Goal: Task Accomplishment & Management: Manage account settings

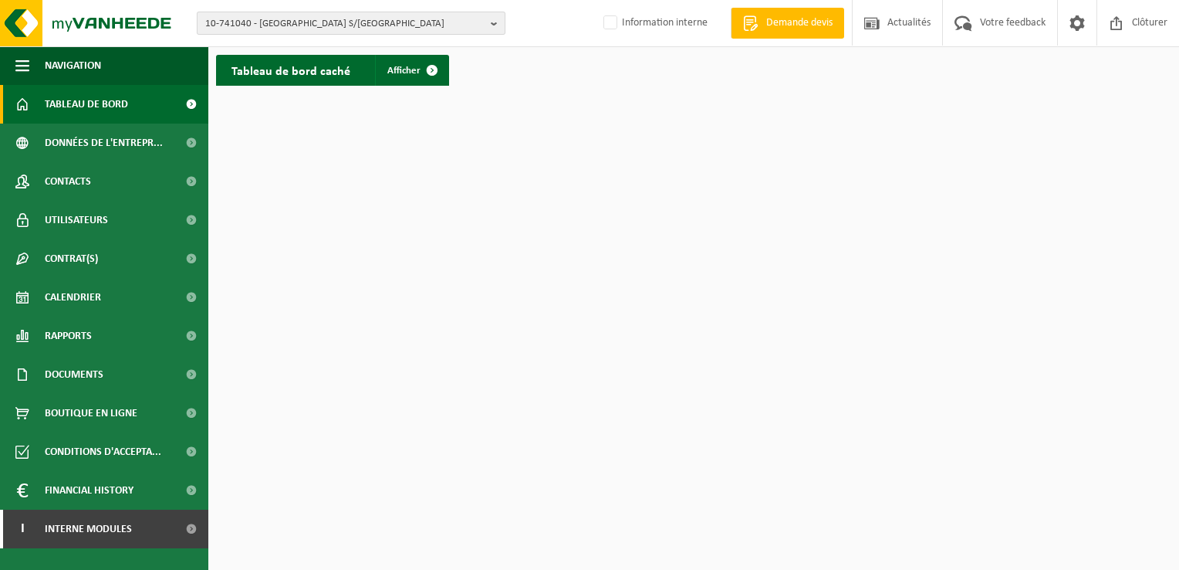
click at [363, 20] on span "10-741040 - CARREFOUR MARKET BOULOGNE S/M - LIANE - BOULOGNE SUR MER" at bounding box center [344, 23] width 279 height 23
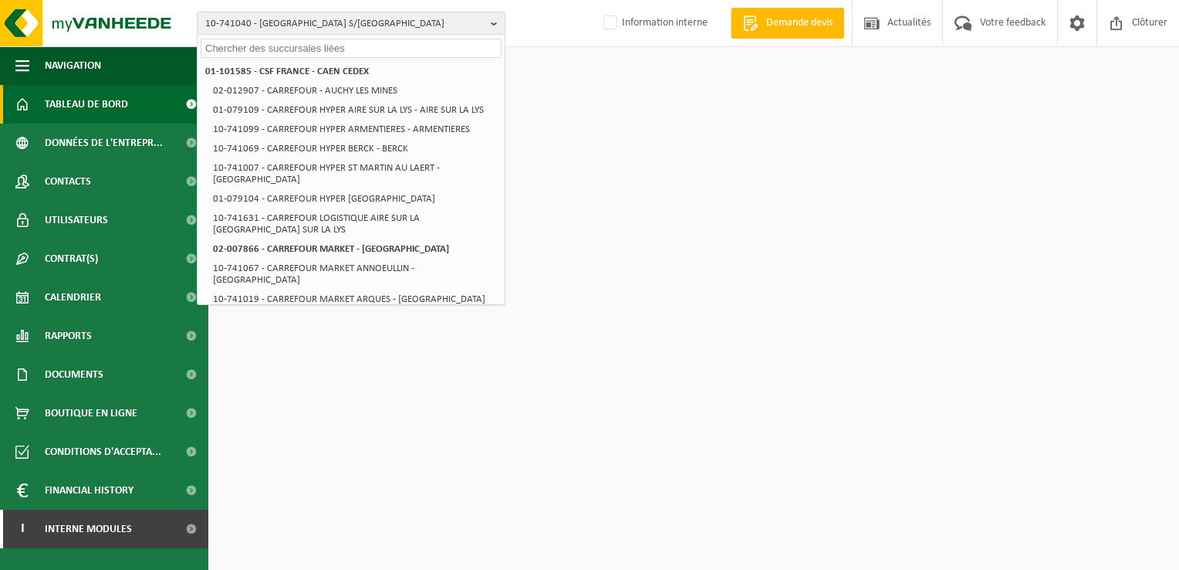
click at [222, 45] on input "text" at bounding box center [351, 48] width 301 height 19
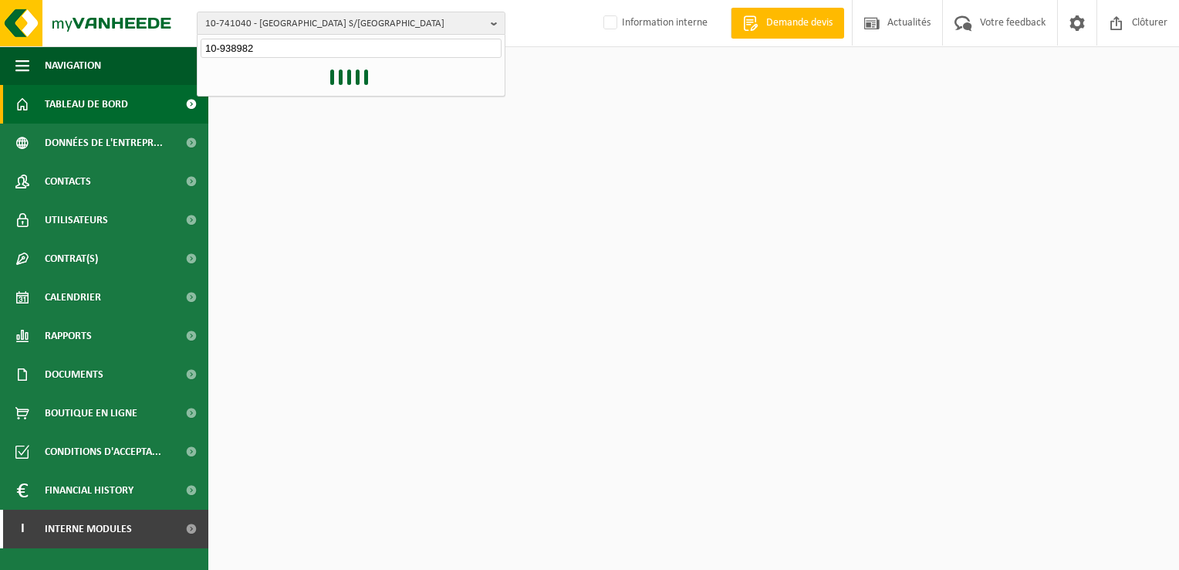
type input "10-938982"
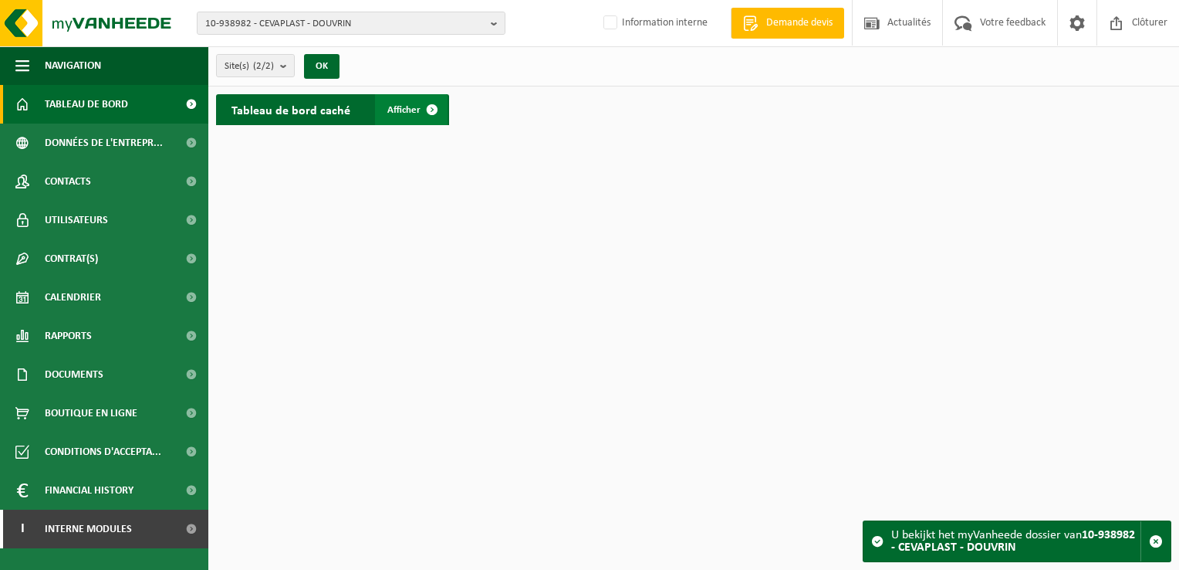
click at [410, 105] on span "Afficher" at bounding box center [403, 110] width 33 height 10
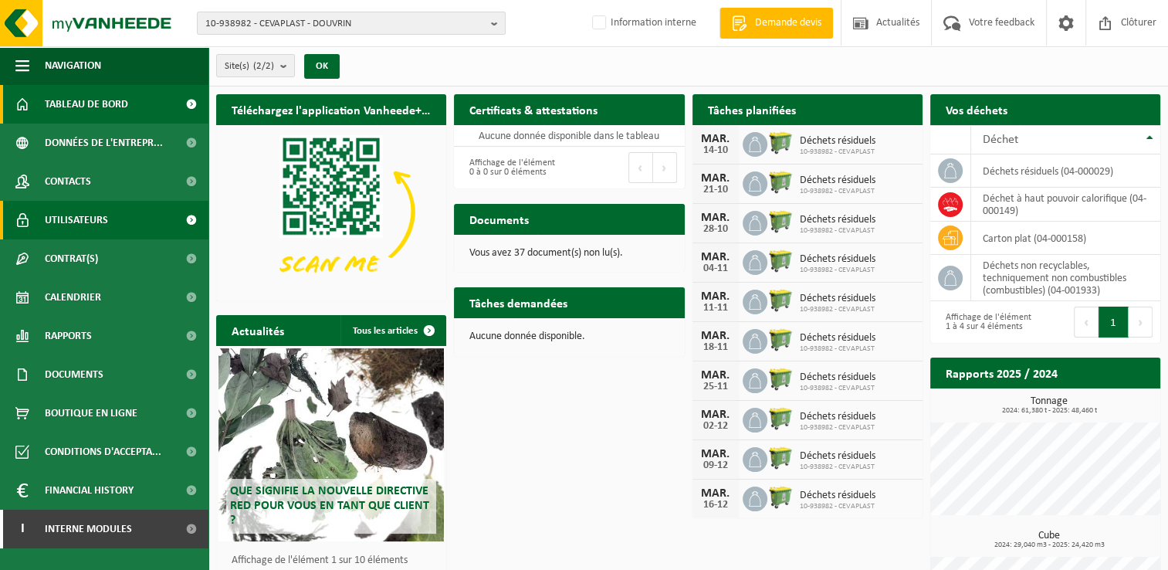
click at [73, 221] on span "Utilisateurs" at bounding box center [76, 220] width 63 height 39
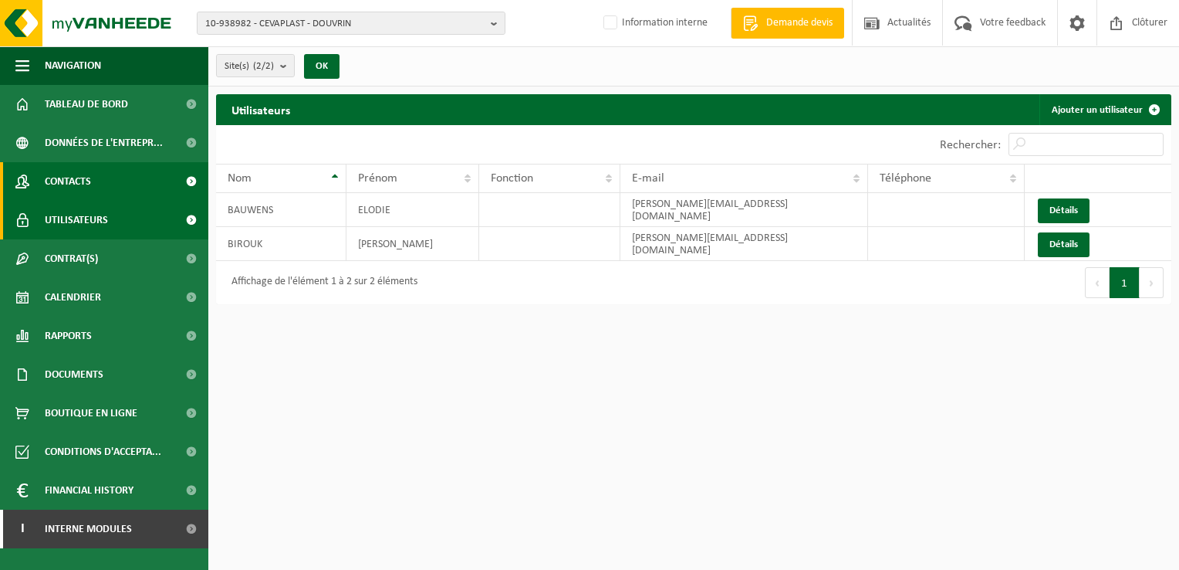
click at [75, 181] on span "Contacts" at bounding box center [68, 181] width 46 height 39
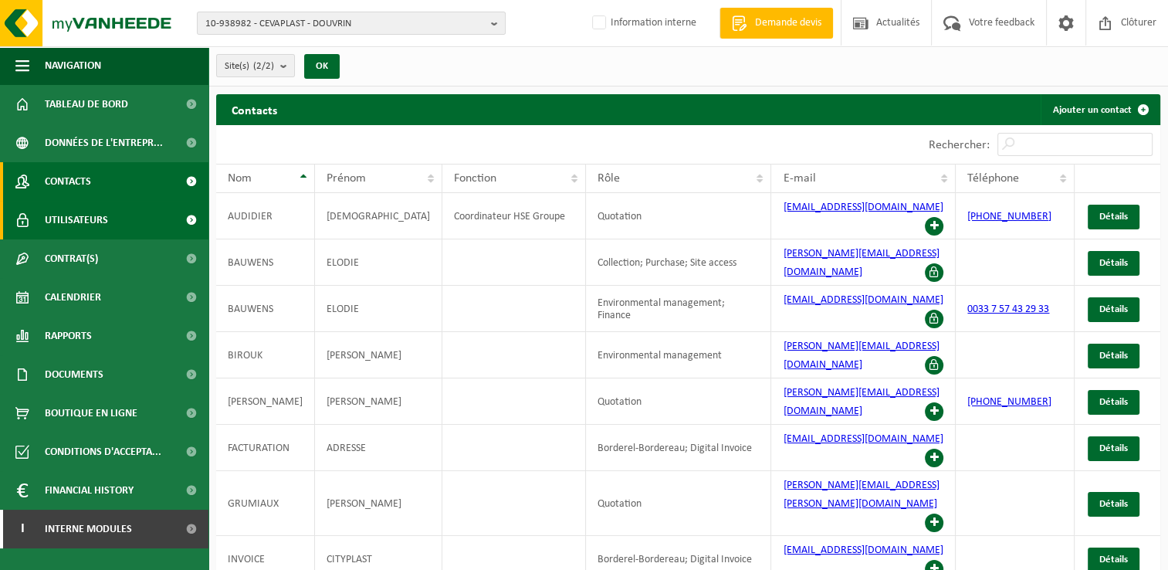
click at [72, 221] on span "Utilisateurs" at bounding box center [76, 220] width 63 height 39
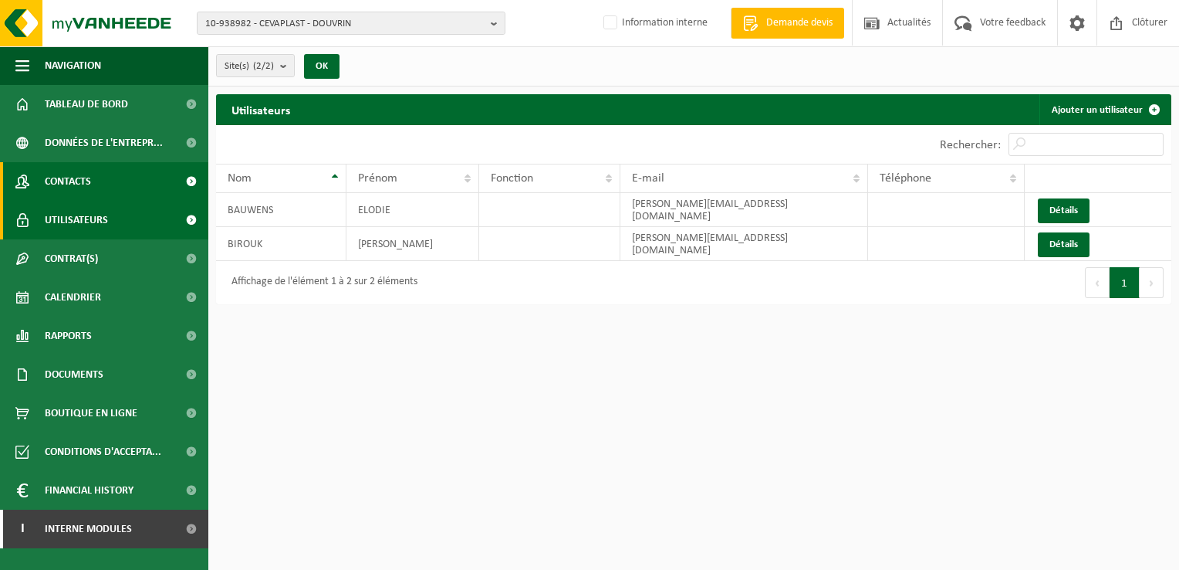
click at [73, 188] on span "Contacts" at bounding box center [68, 181] width 46 height 39
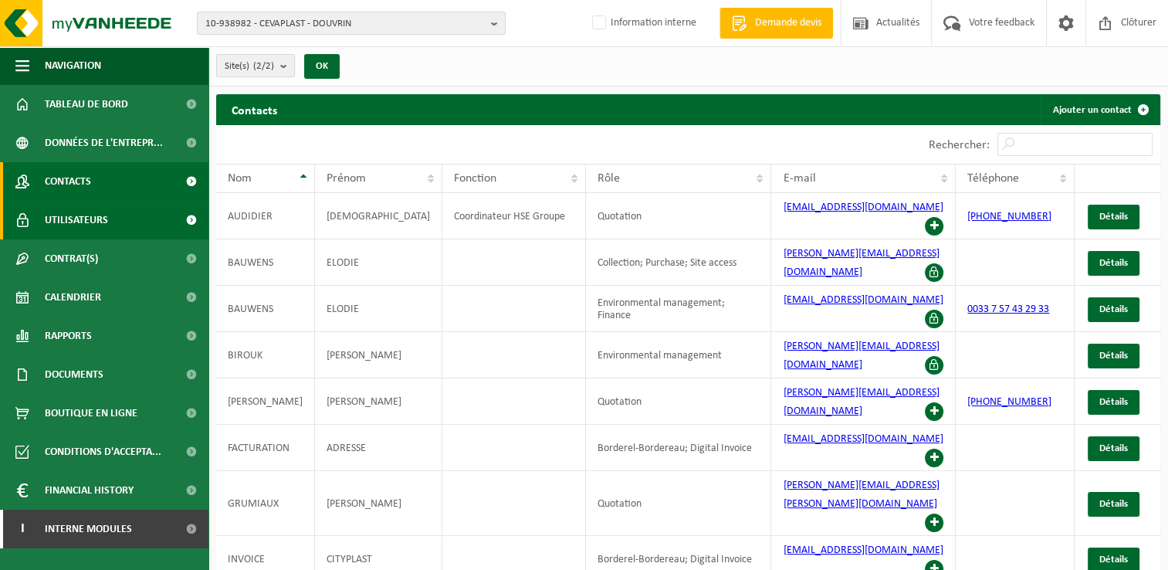
click at [71, 215] on span "Utilisateurs" at bounding box center [76, 220] width 63 height 39
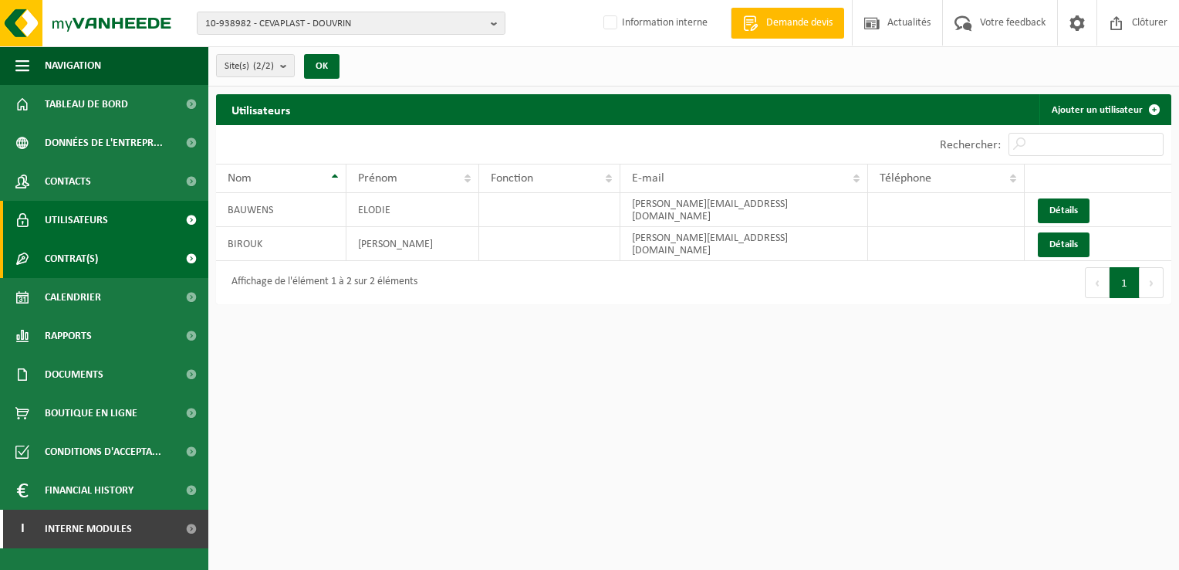
click at [89, 254] on span "Contrat(s)" at bounding box center [71, 258] width 53 height 39
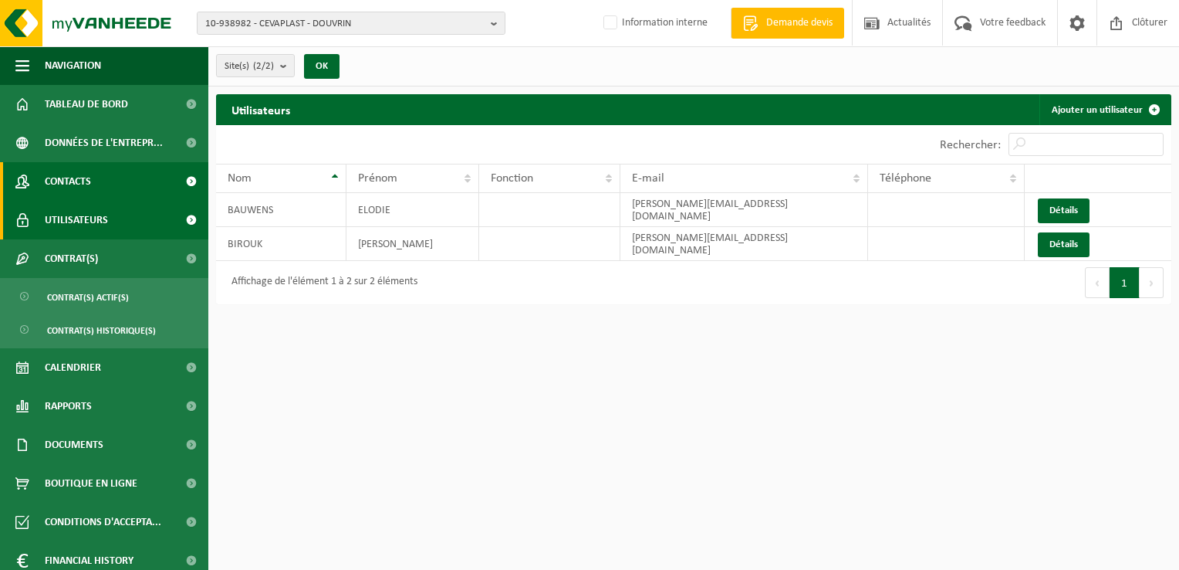
click at [89, 175] on span "Contacts" at bounding box center [68, 181] width 46 height 39
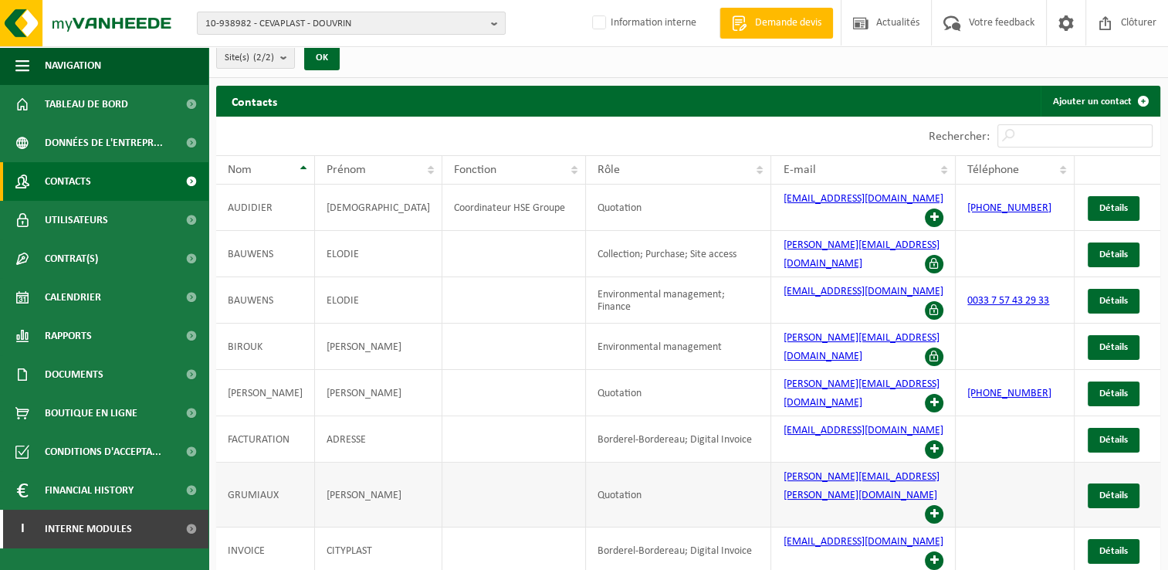
scroll to position [11, 0]
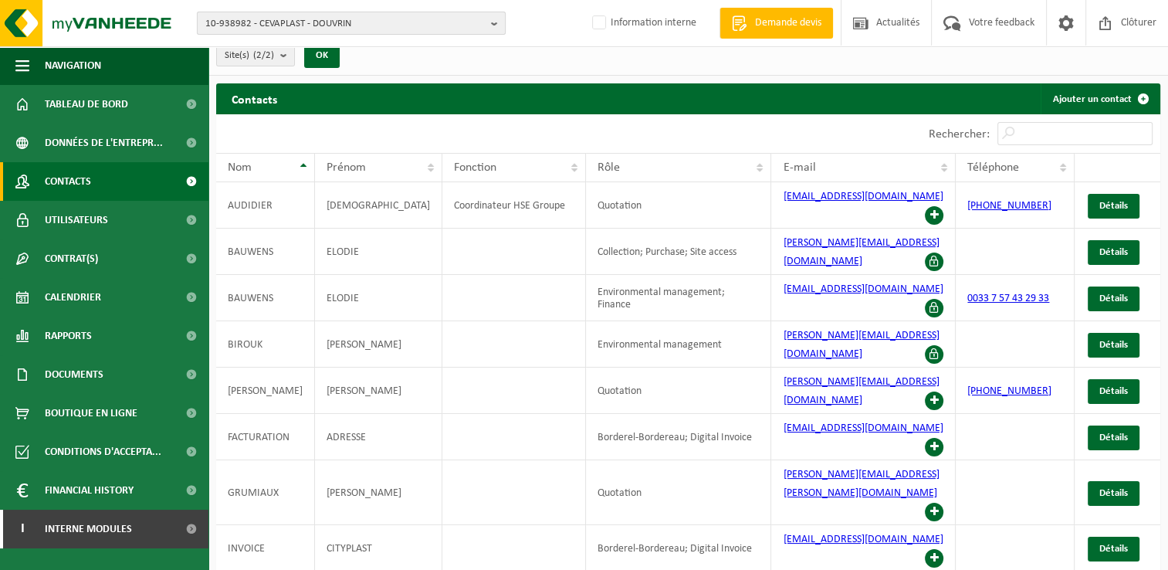
click at [357, 23] on span "10-938982 - CEVAPLAST - DOUVRIN" at bounding box center [344, 23] width 279 height 23
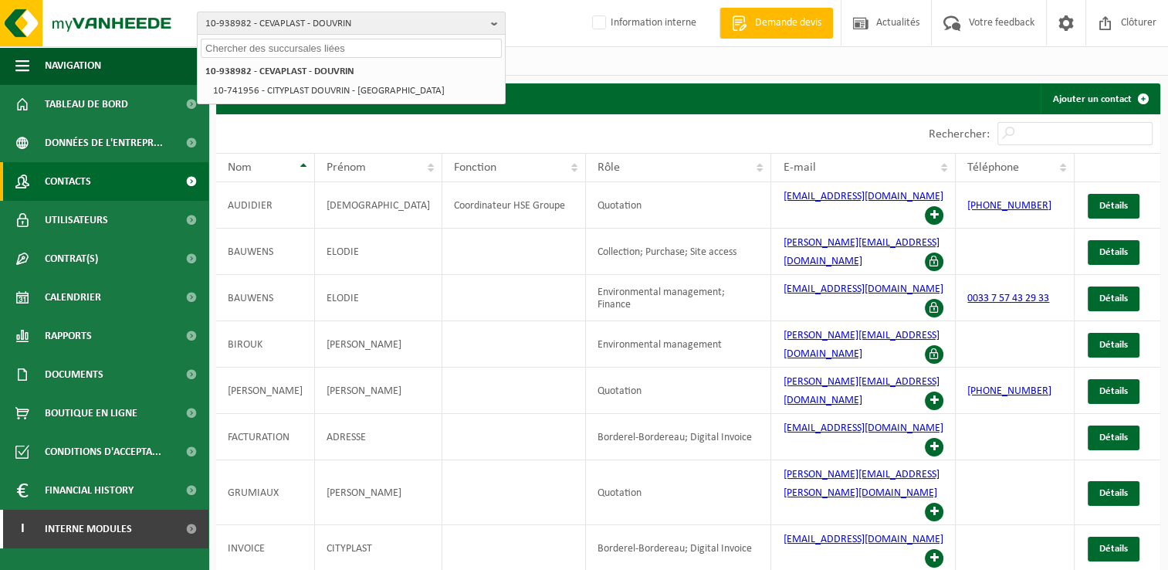
click at [253, 50] on input "text" at bounding box center [351, 48] width 301 height 19
paste input "10-994988"
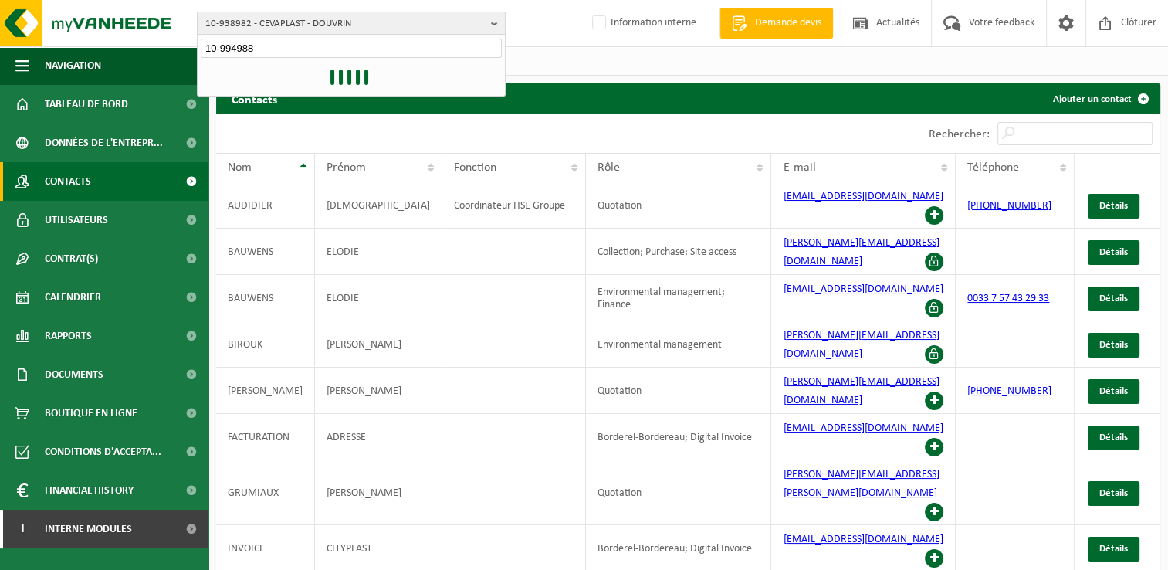
type input "10-994988"
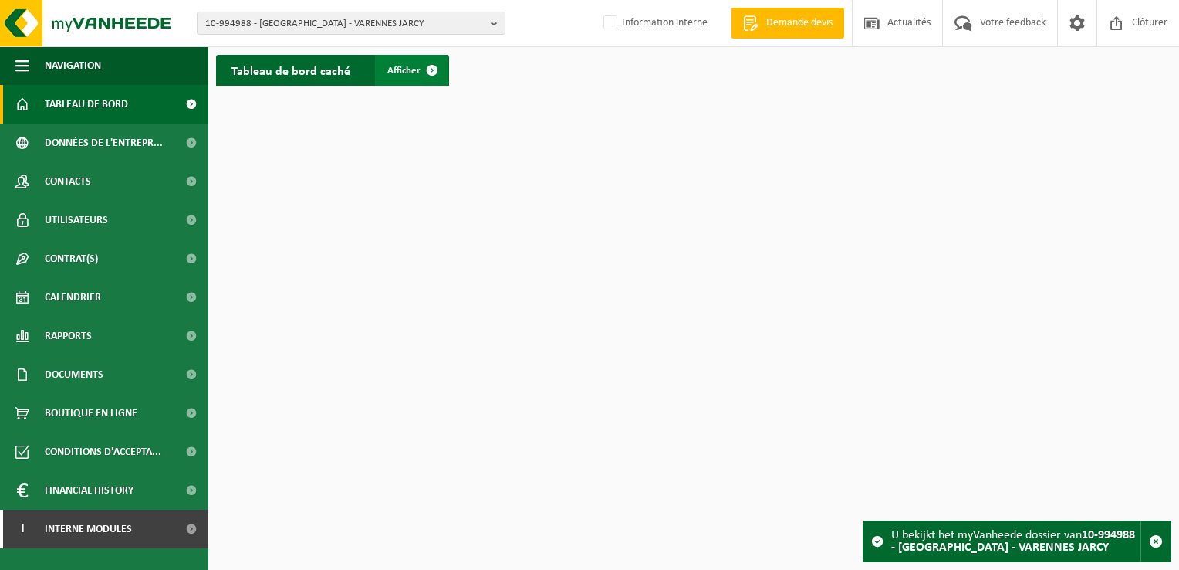
click at [426, 70] on span at bounding box center [432, 70] width 31 height 31
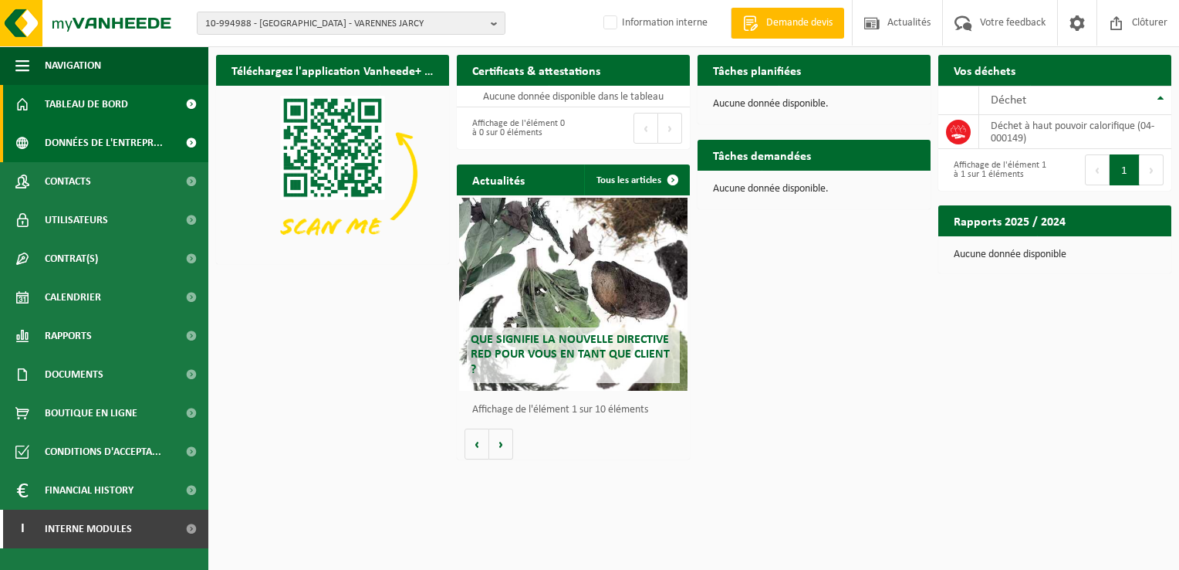
click at [107, 137] on span "Données de l'entrepr..." at bounding box center [104, 142] width 118 height 39
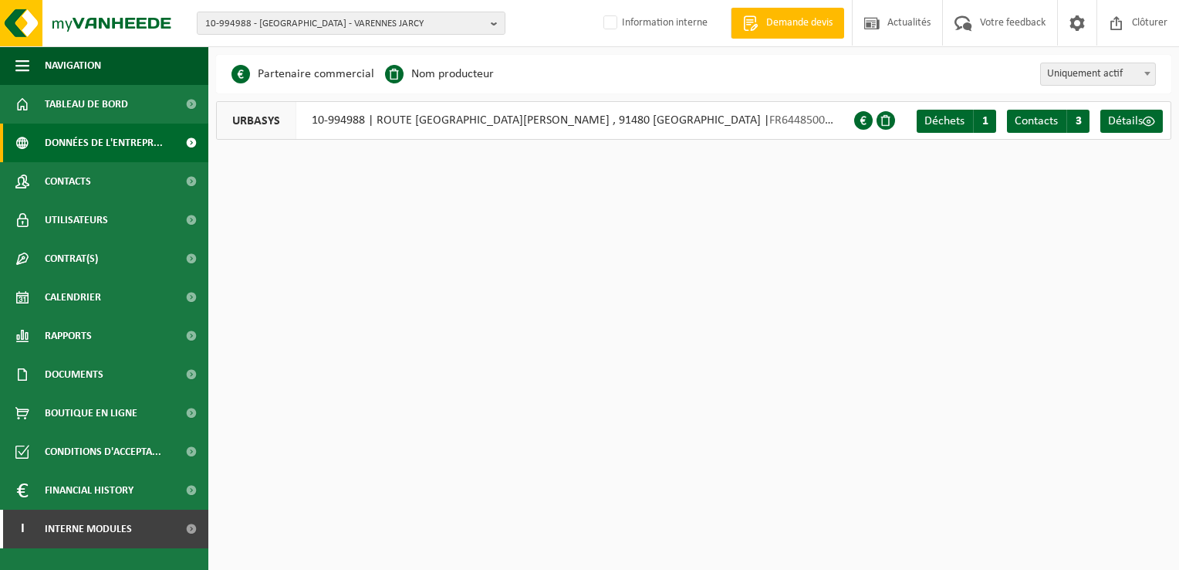
click at [854, 119] on span at bounding box center [863, 120] width 19 height 19
click at [854, 120] on span at bounding box center [863, 120] width 19 height 19
click at [1050, 117] on span "Contacts" at bounding box center [1036, 121] width 43 height 12
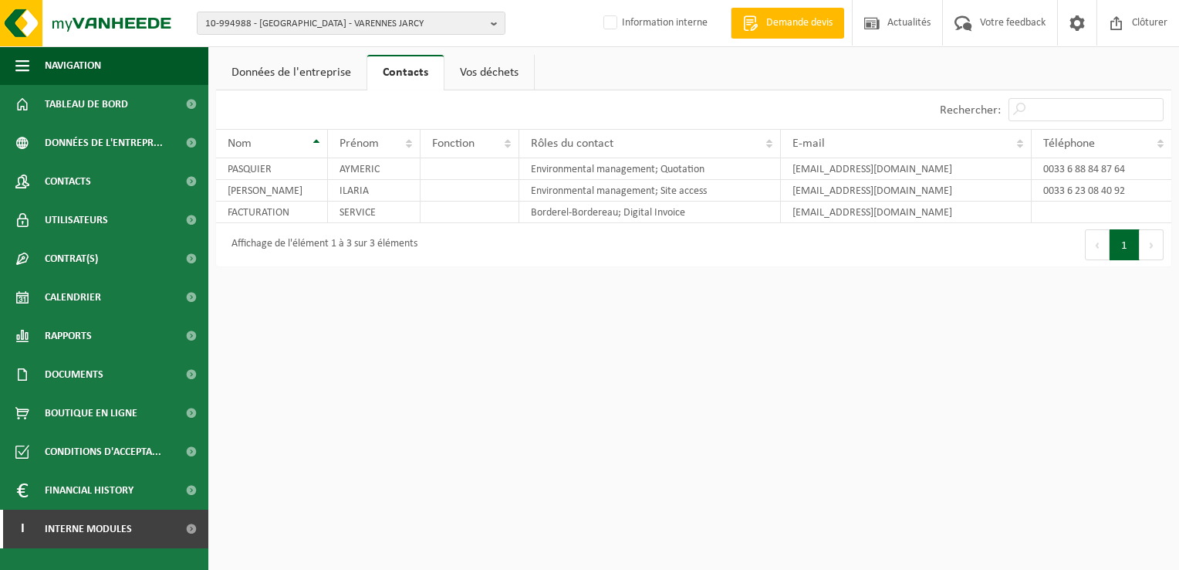
click at [326, 75] on link "Données de l'entreprise" at bounding box center [291, 73] width 150 height 36
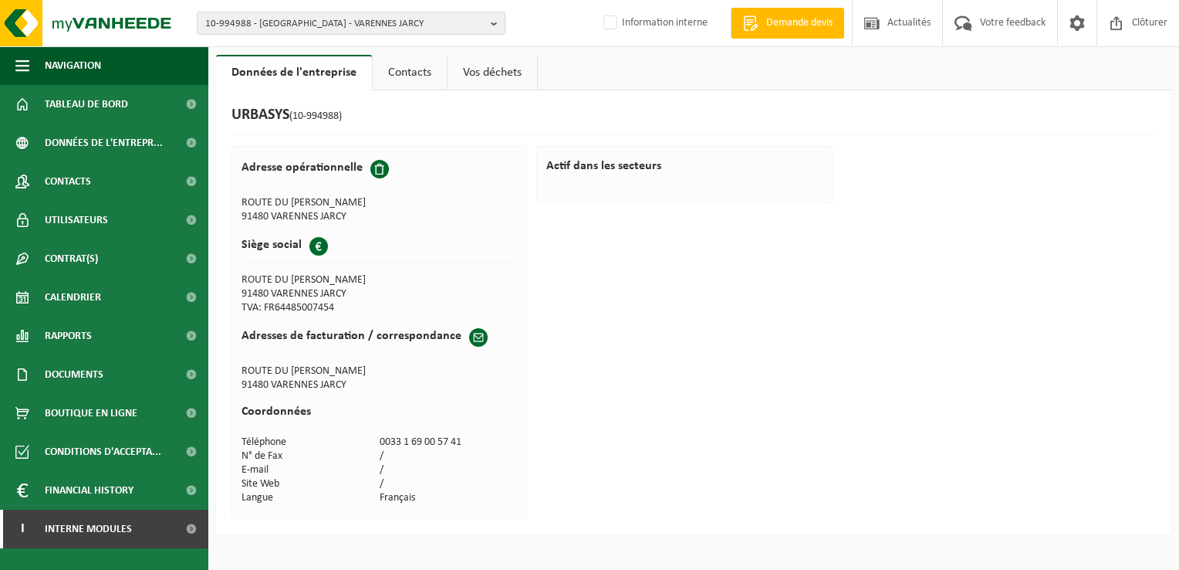
click at [415, 63] on link "Contacts" at bounding box center [410, 73] width 74 height 36
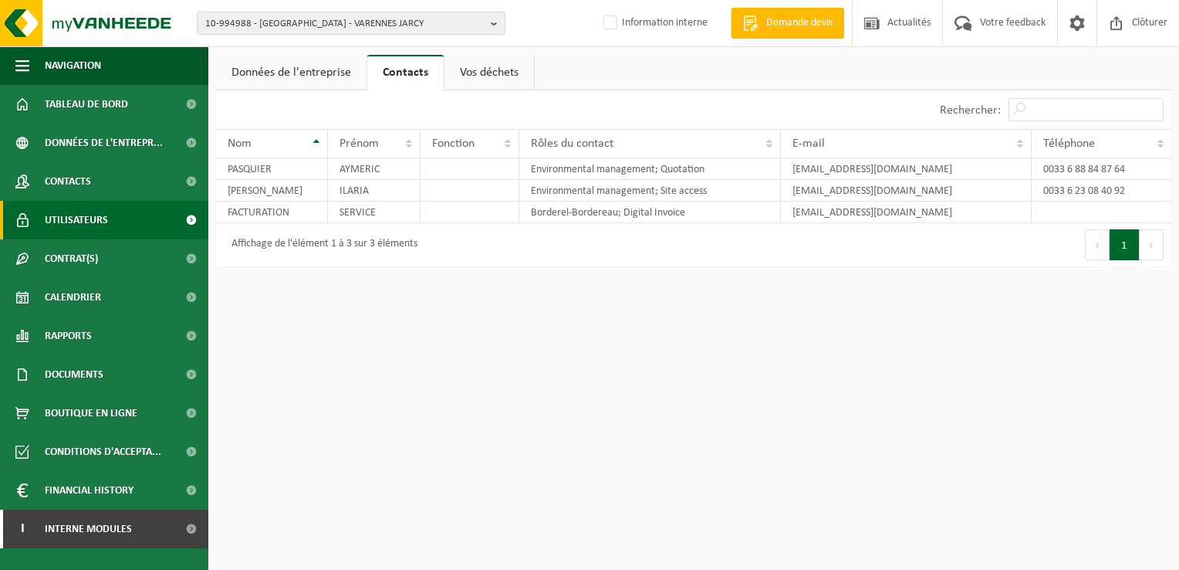
click at [79, 218] on span "Utilisateurs" at bounding box center [76, 220] width 63 height 39
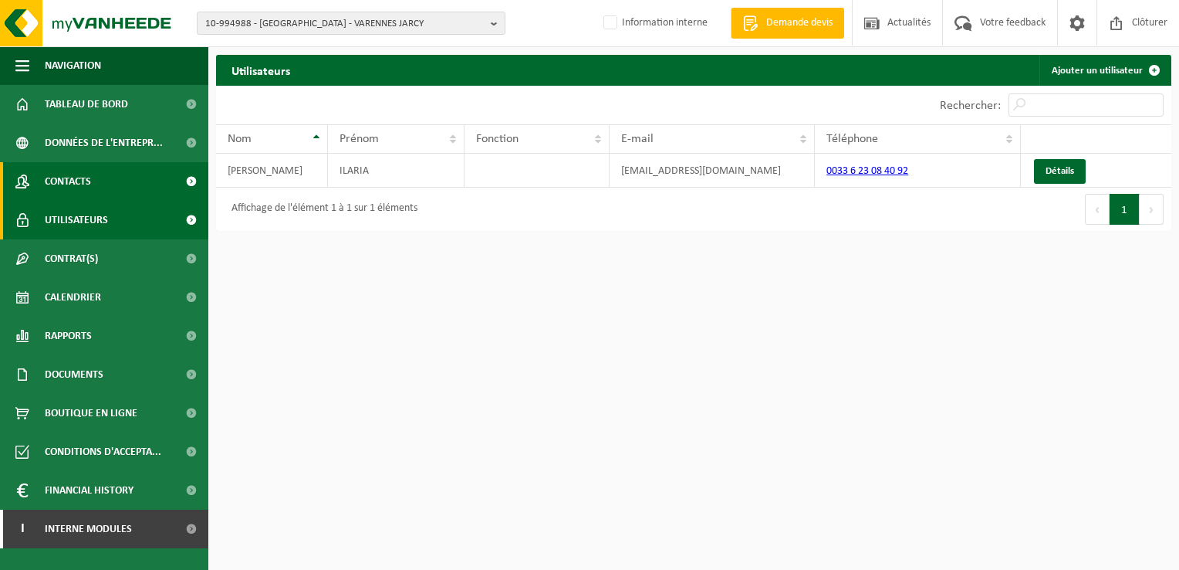
click at [80, 182] on span "Contacts" at bounding box center [68, 181] width 46 height 39
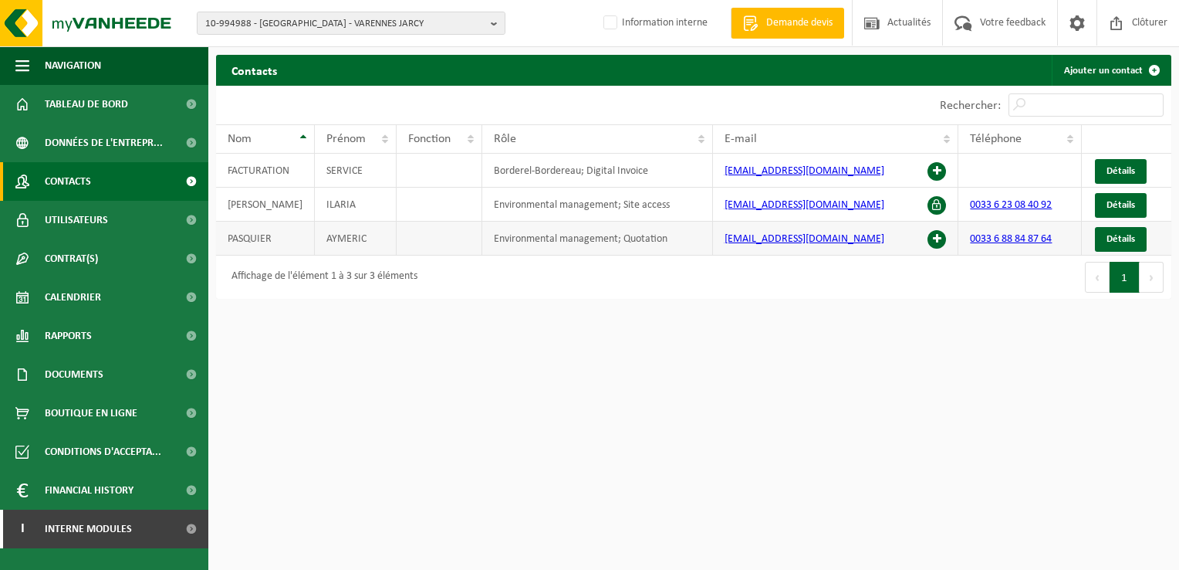
click at [936, 237] on span at bounding box center [937, 239] width 19 height 19
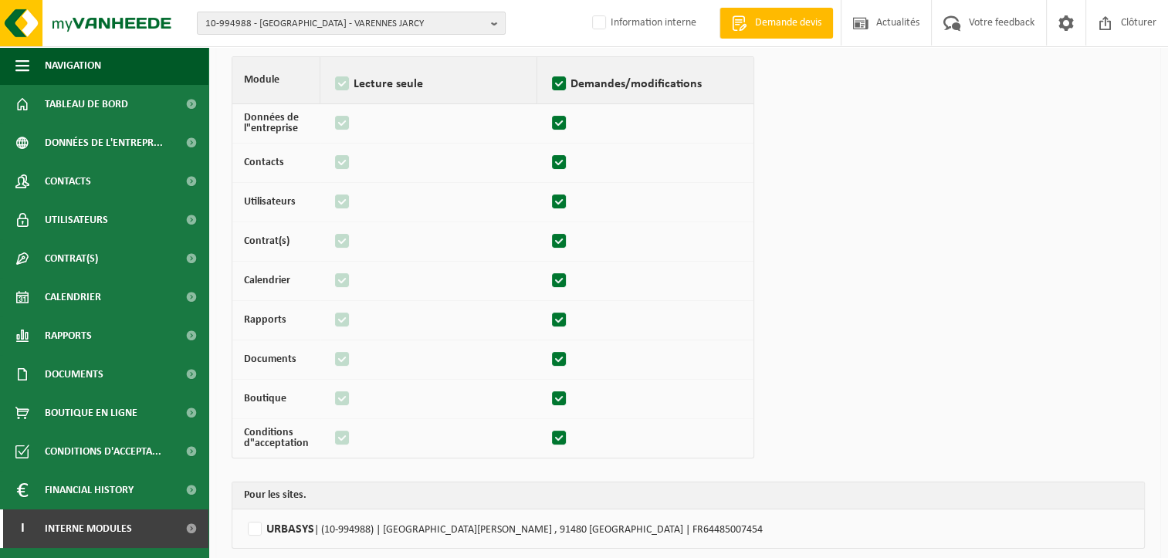
scroll to position [153, 0]
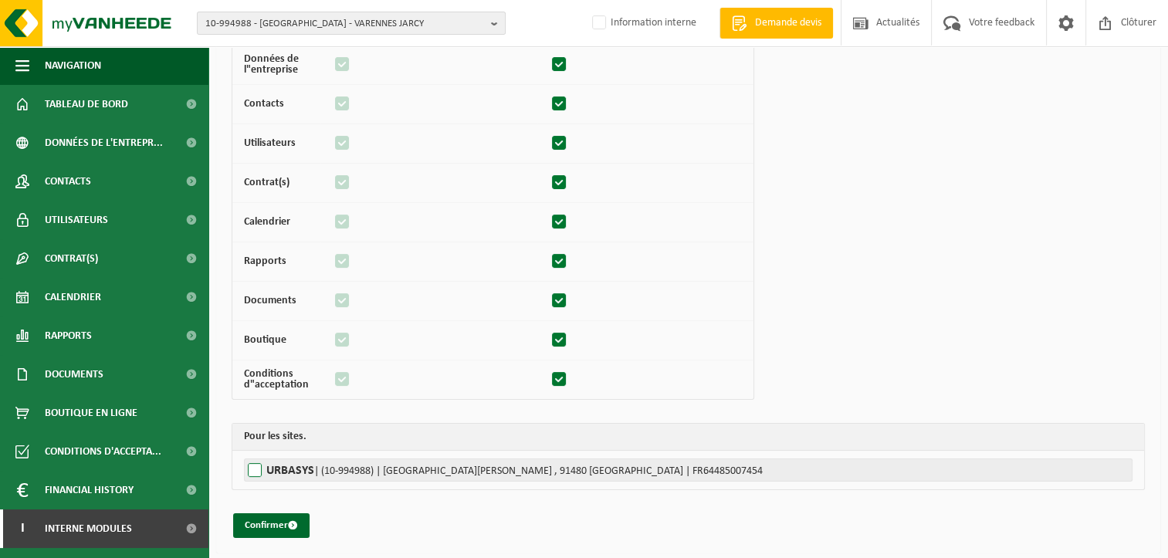
click at [259, 468] on label"] "URBASYS | (10-994988) | ROUTE DU TREMBLAY , 91480 VARENNES JARCY | FR64485007454" at bounding box center [688, 469] width 888 height 23
click at [259, 468] on input "URBASYS | (10-994988) | ROUTE DU TREMBLAY , 91480 VARENNES JARCY | FR64485007454" at bounding box center [828, 469] width 1168 height 23
checkbox input "true"
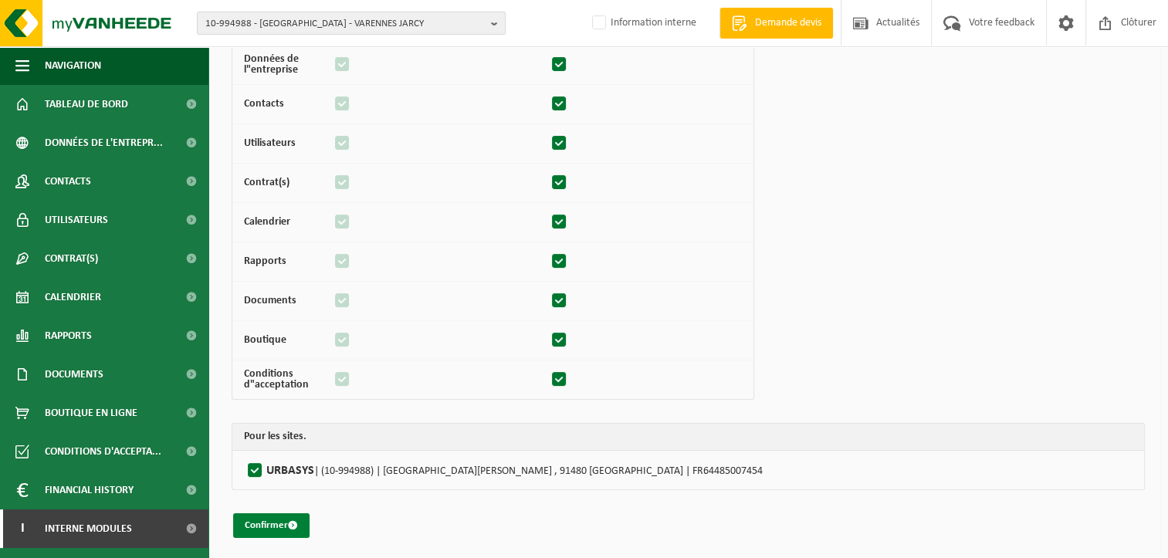
click at [275, 518] on button "Confirmer" at bounding box center [271, 525] width 76 height 25
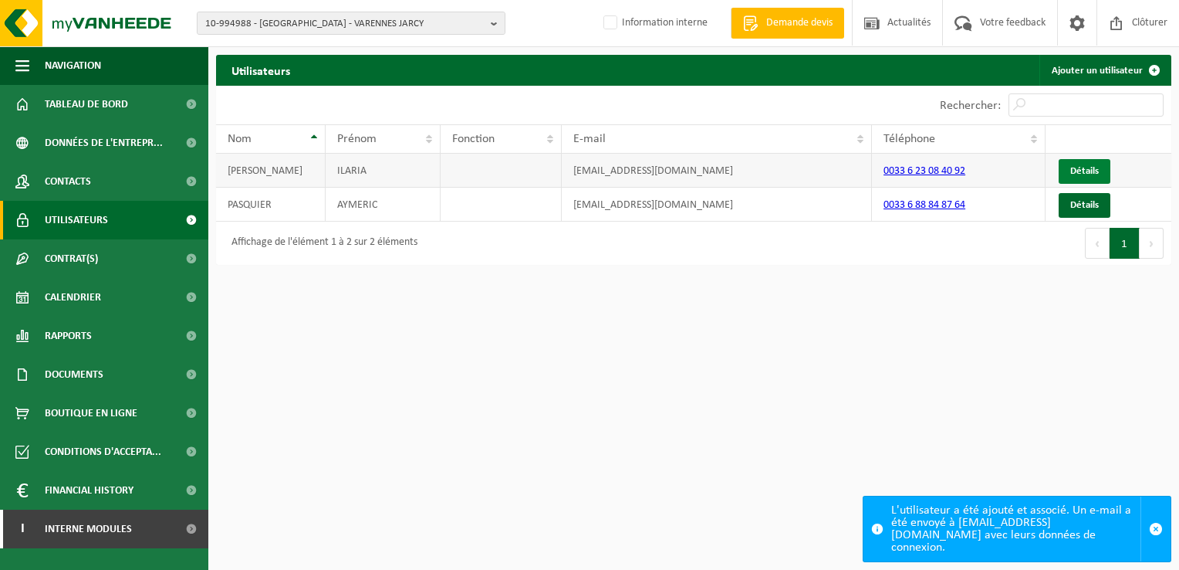
click at [1087, 165] on link "Détails" at bounding box center [1085, 171] width 52 height 25
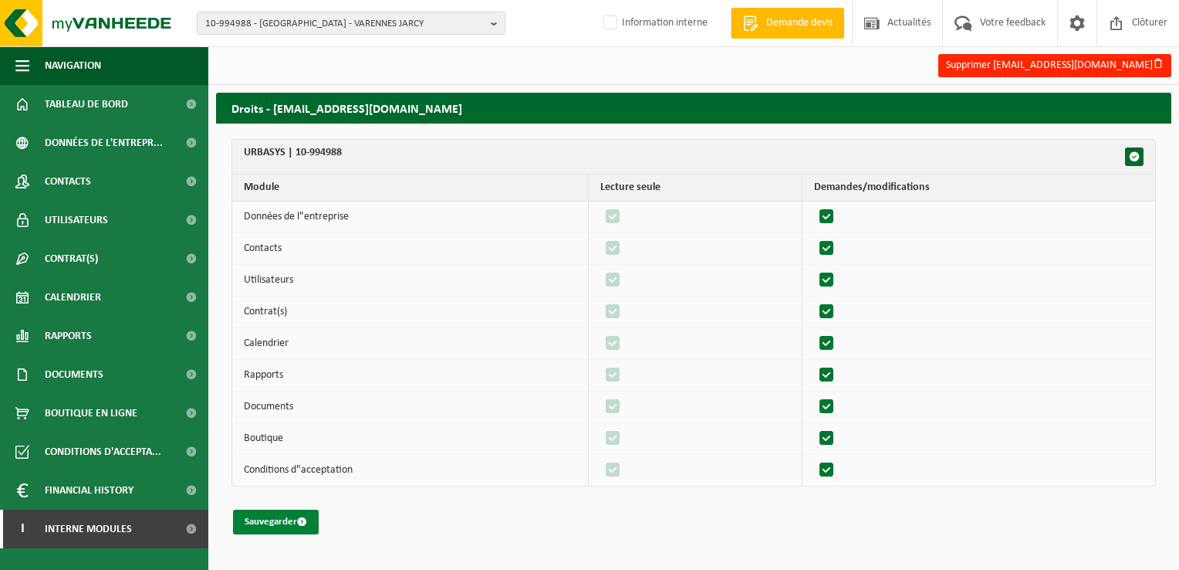
click at [285, 520] on button "Sauvegarder" at bounding box center [276, 521] width 86 height 25
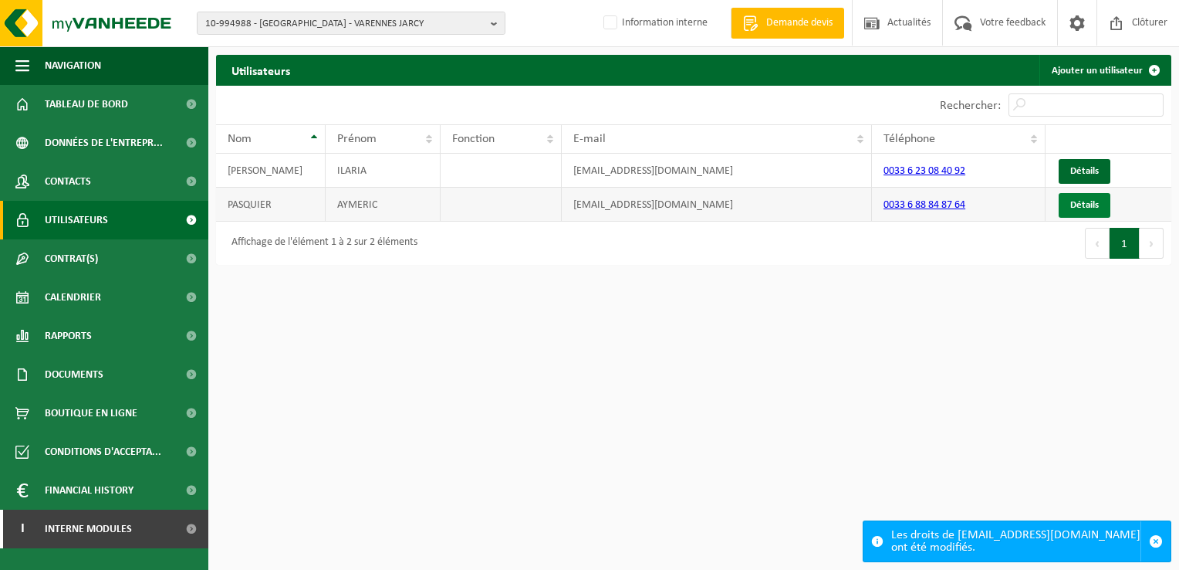
click at [1079, 197] on link "Détails" at bounding box center [1085, 205] width 52 height 25
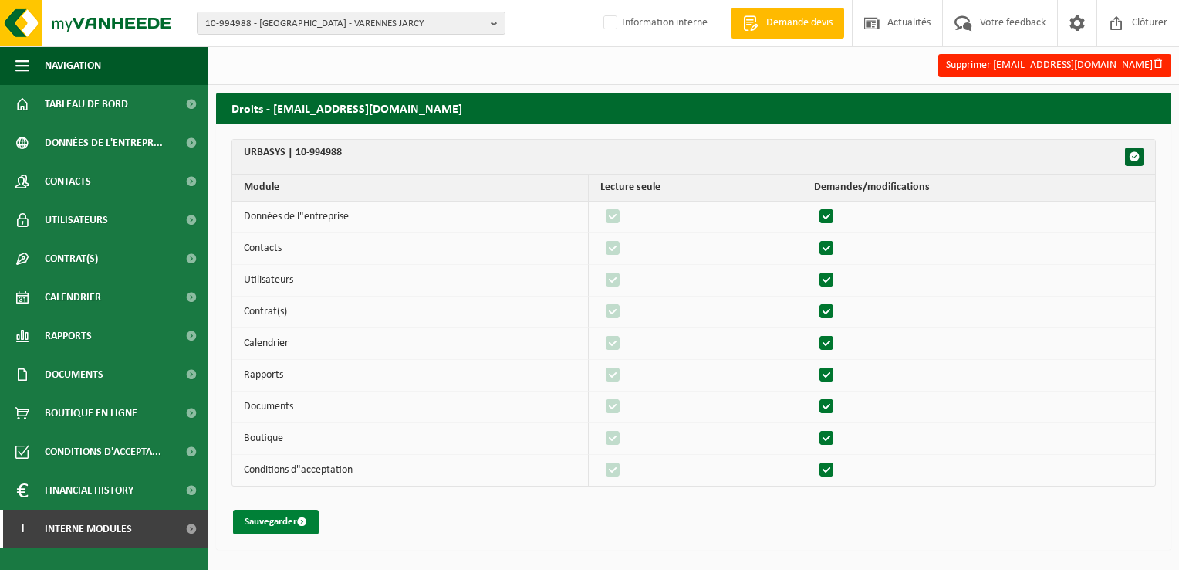
click at [265, 521] on button "Sauvegarder" at bounding box center [276, 521] width 86 height 25
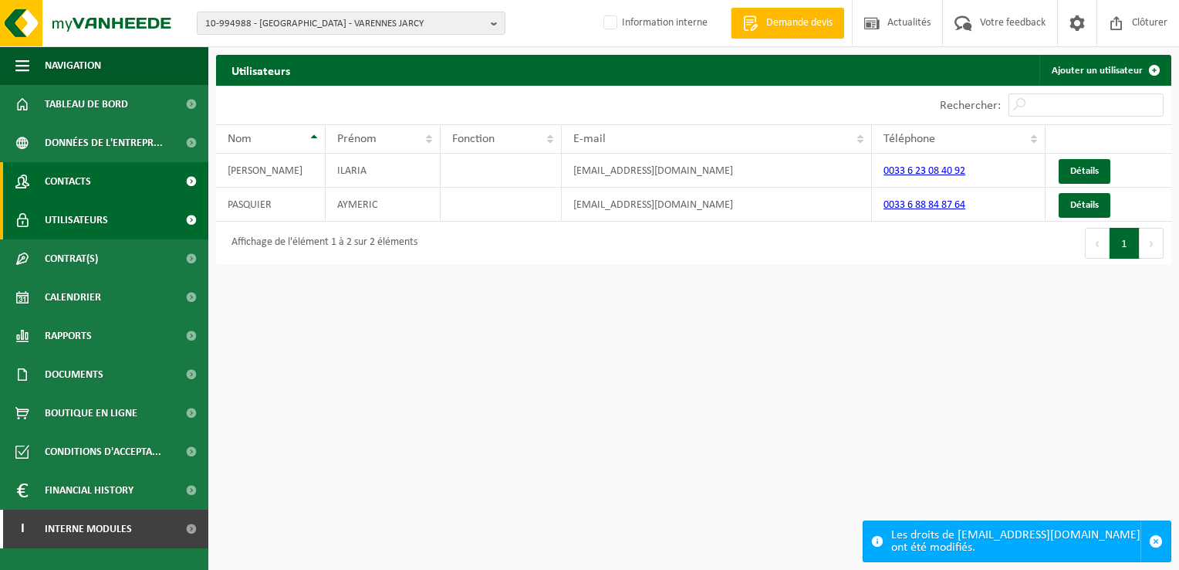
click at [79, 178] on span "Contacts" at bounding box center [68, 181] width 46 height 39
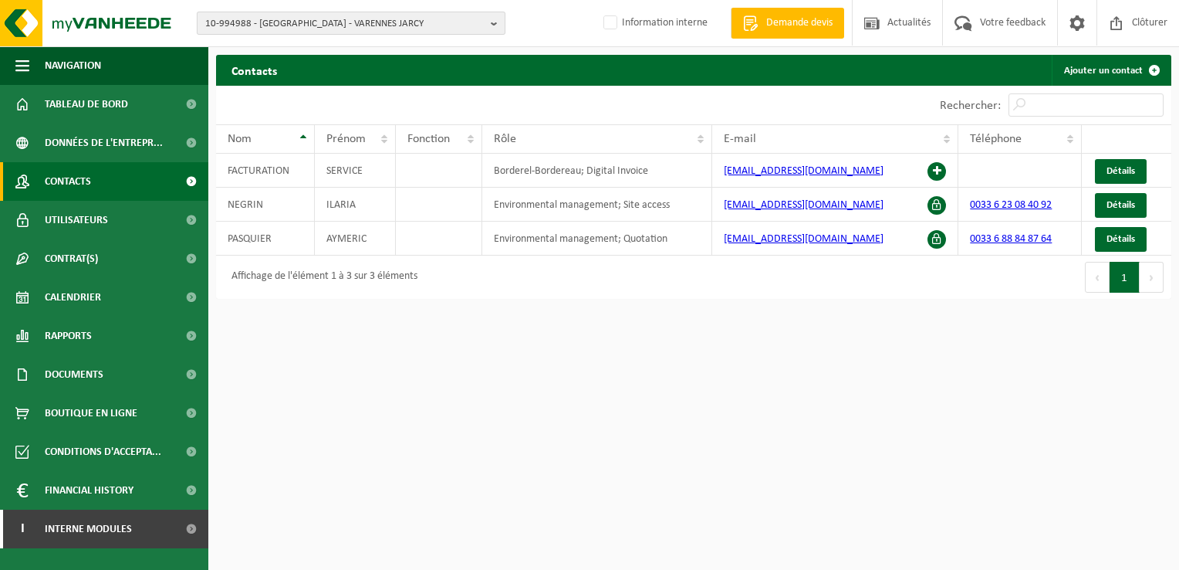
click at [492, 28] on b "button" at bounding box center [498, 23] width 14 height 22
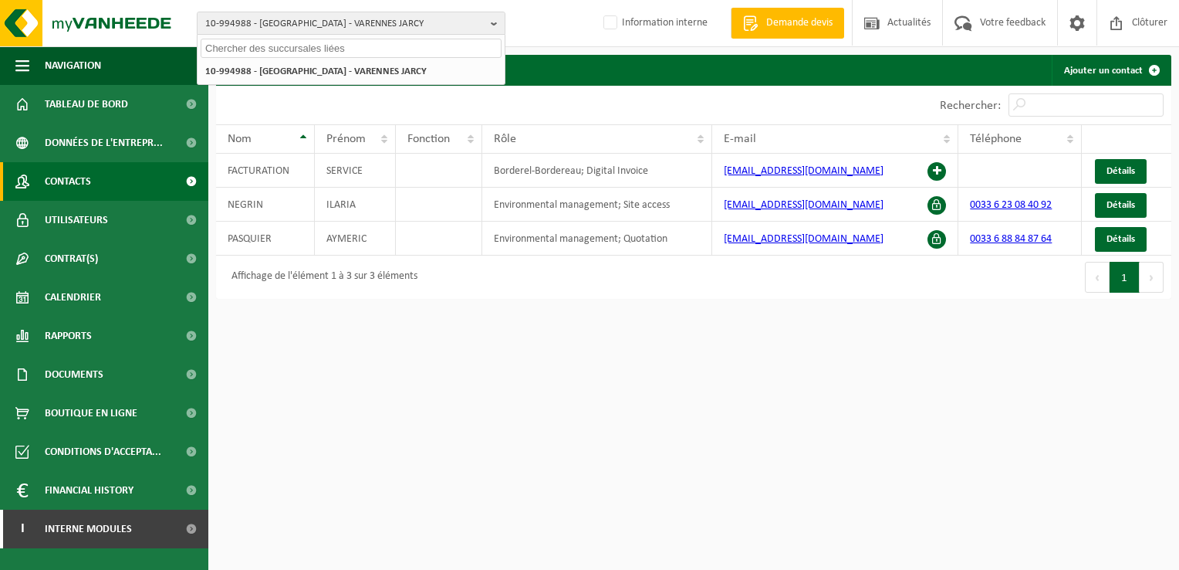
click at [288, 48] on input "text" at bounding box center [351, 48] width 301 height 19
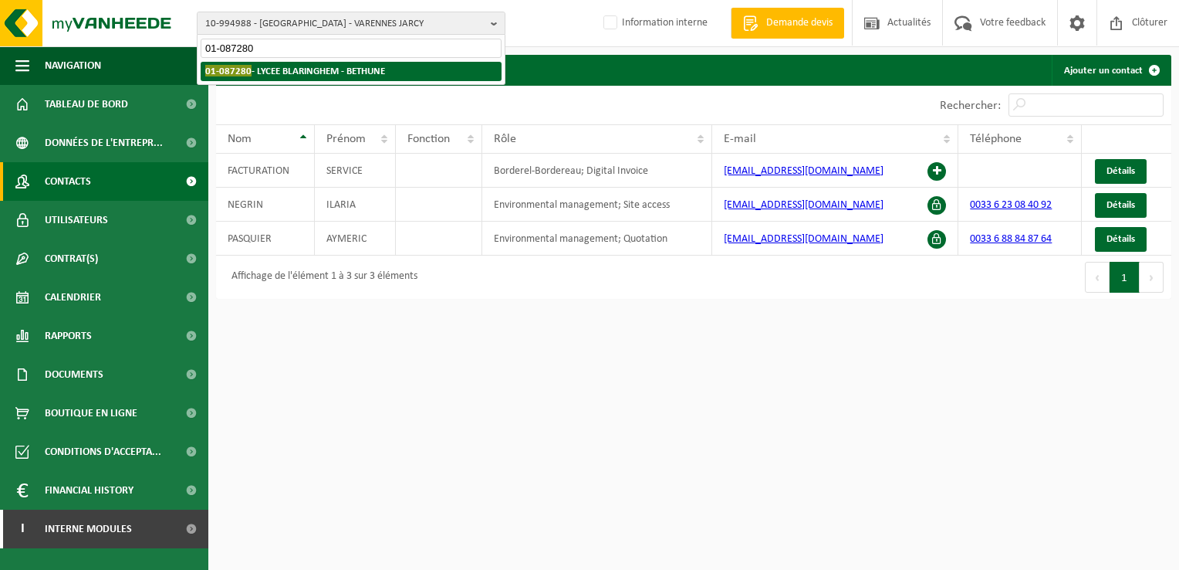
type input "01-087280"
click at [299, 62] on li "01-087280 - LYCEE BLARINGHEM - BETHUNE" at bounding box center [351, 71] width 301 height 19
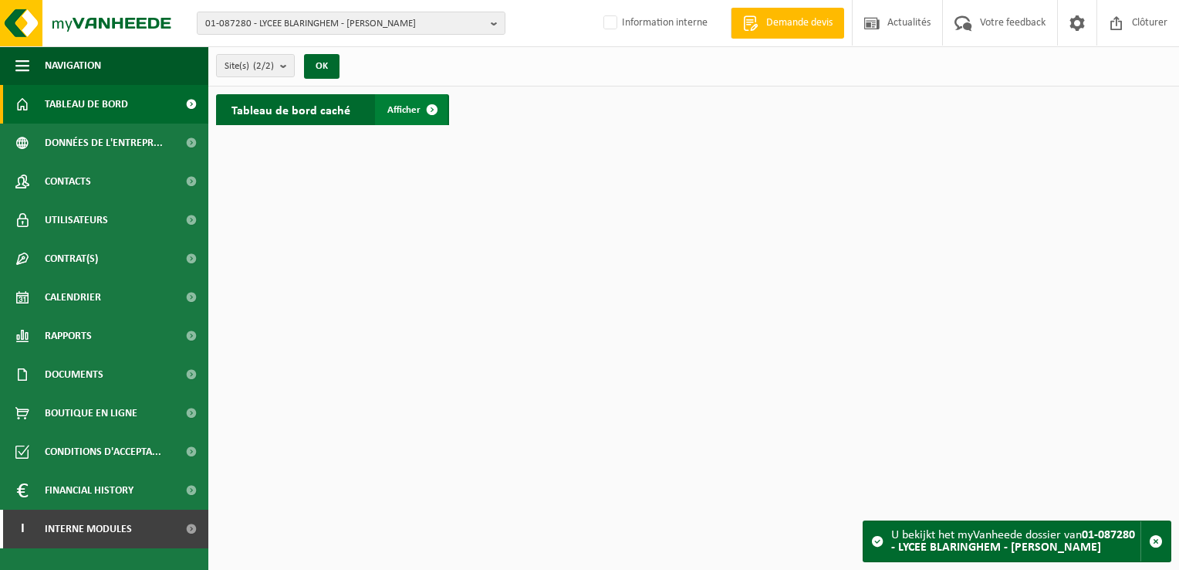
click at [420, 103] on span at bounding box center [432, 109] width 31 height 31
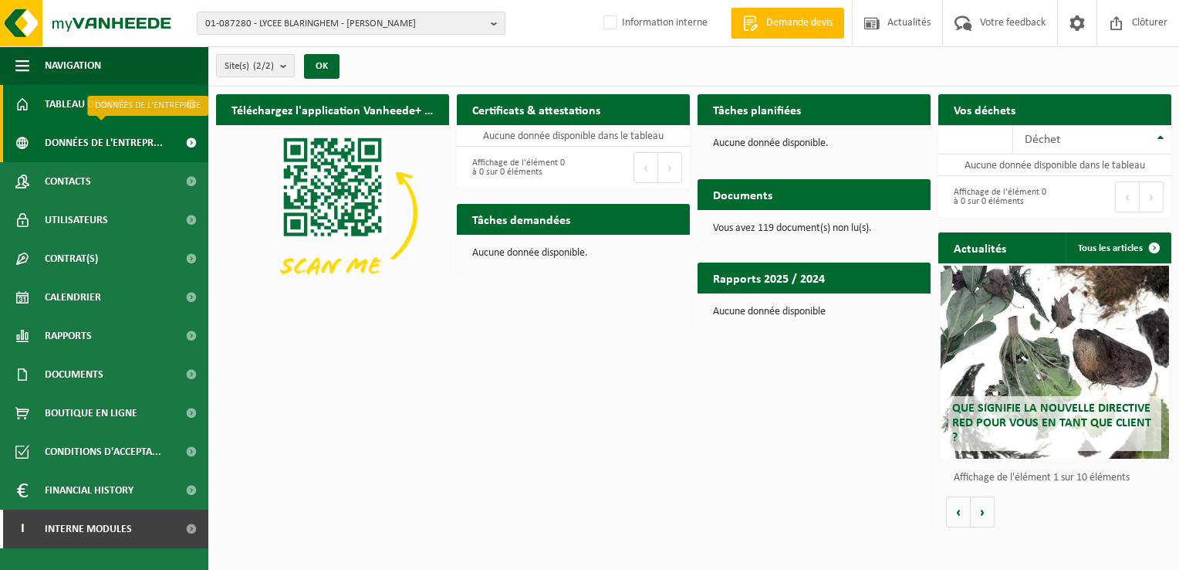
click at [94, 147] on span "Données de l'entrepr..." at bounding box center [104, 142] width 118 height 39
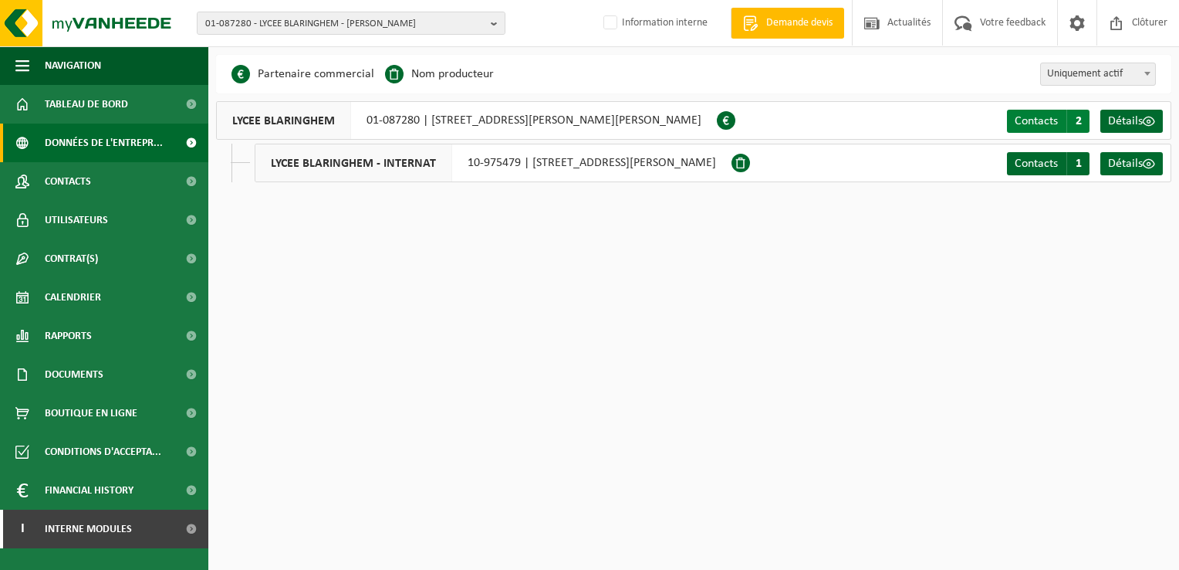
click at [1075, 116] on span "2" at bounding box center [1078, 121] width 23 height 23
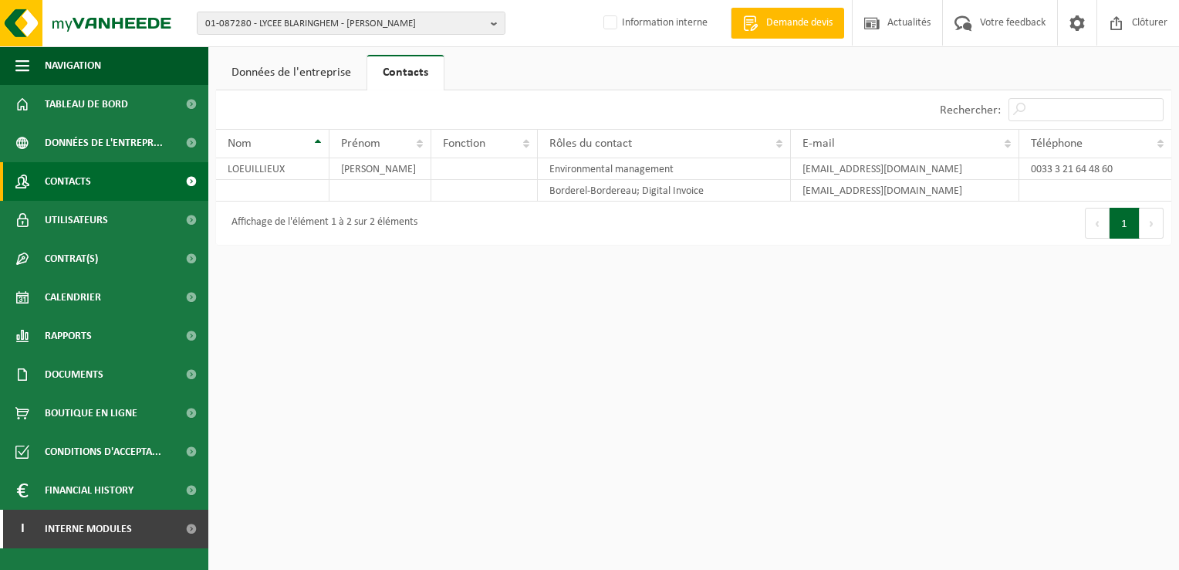
click at [63, 184] on span "Contacts" at bounding box center [68, 181] width 46 height 39
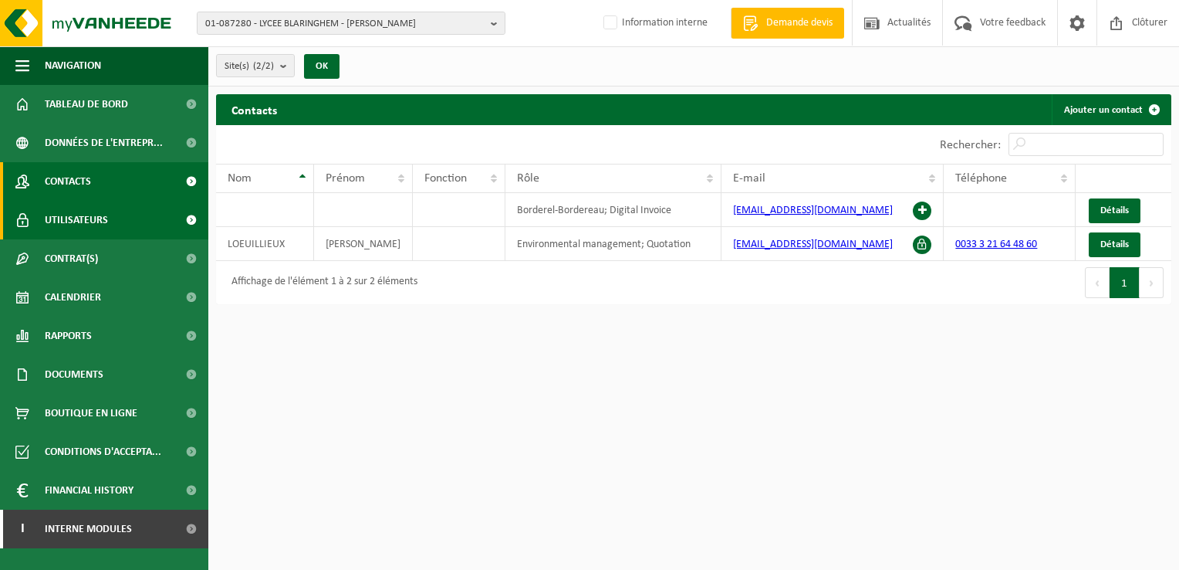
click at [67, 219] on span "Utilisateurs" at bounding box center [76, 220] width 63 height 39
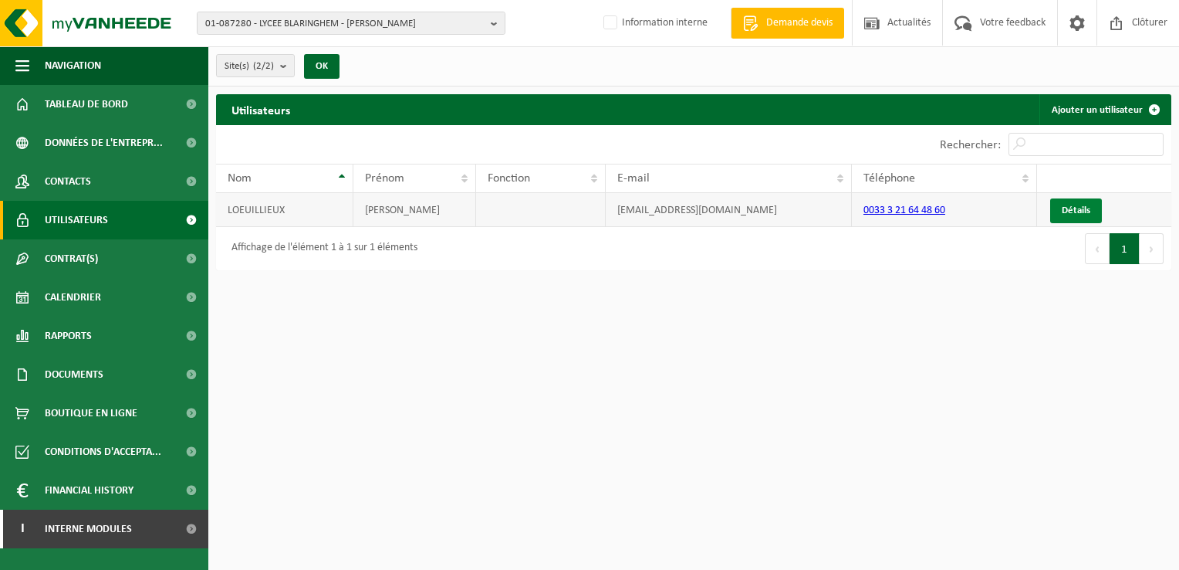
click at [1077, 215] on link "Détails" at bounding box center [1076, 210] width 52 height 25
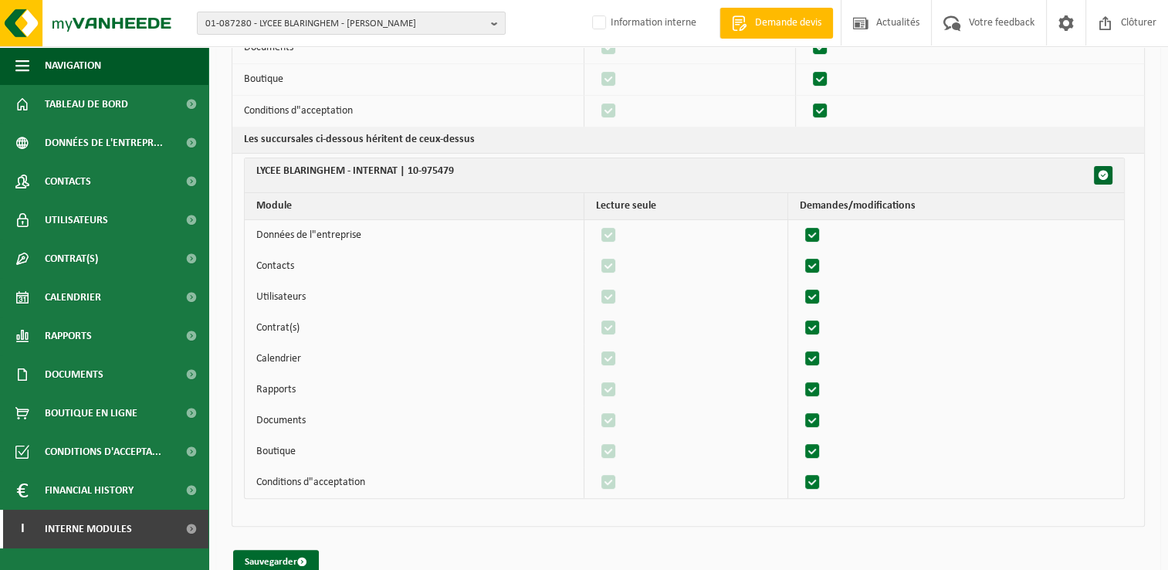
scroll to position [383, 0]
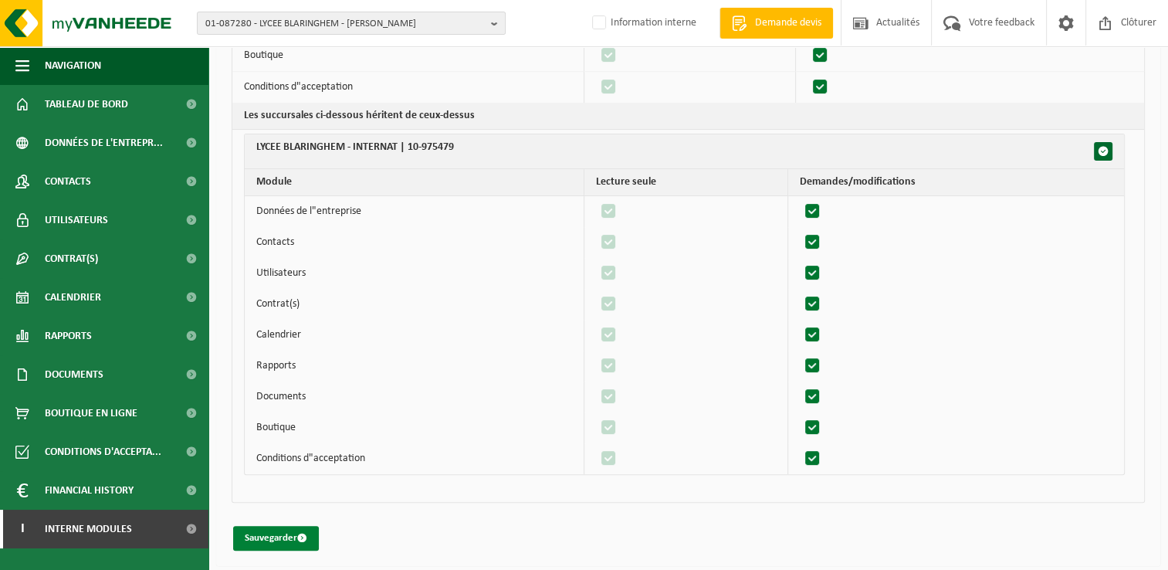
click at [258, 533] on button "Sauvegarder" at bounding box center [276, 538] width 86 height 25
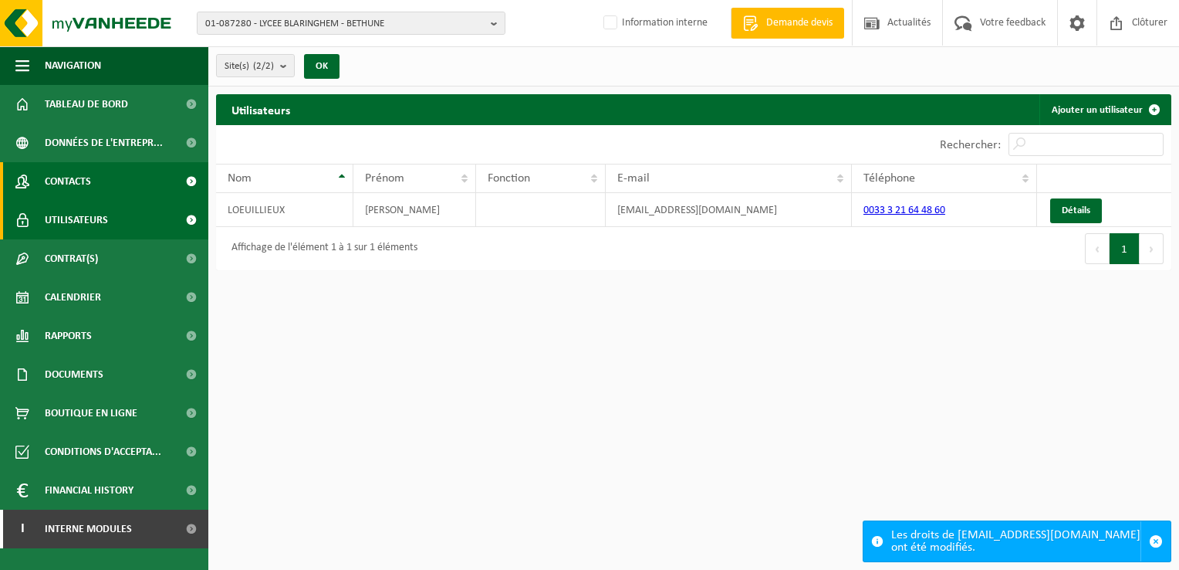
click at [77, 181] on span "Contacts" at bounding box center [68, 181] width 46 height 39
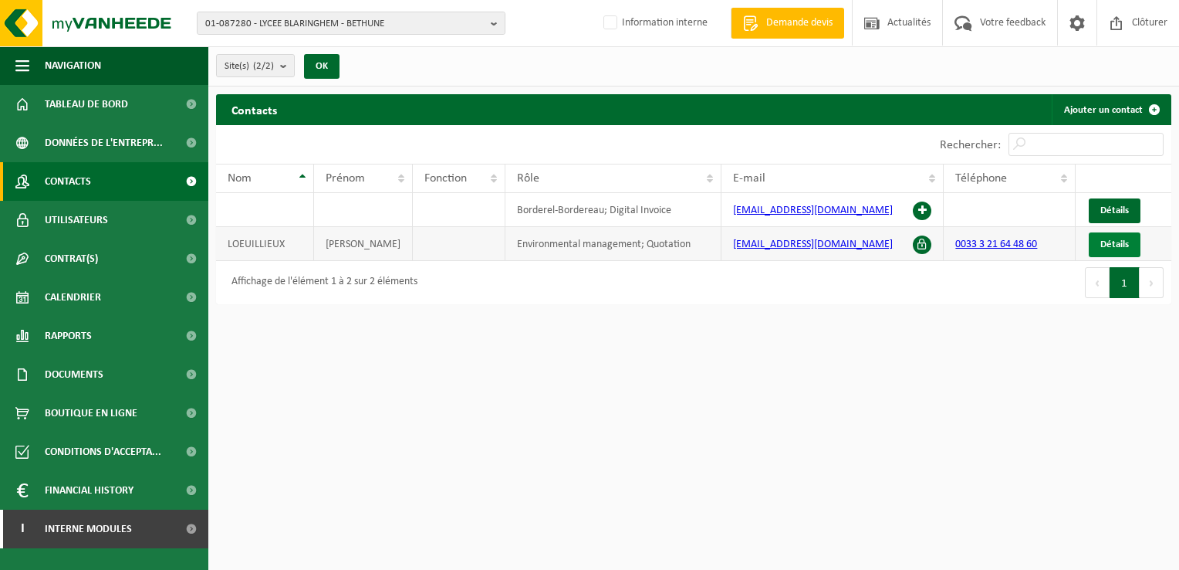
click at [1113, 242] on span "Détails" at bounding box center [1115, 244] width 29 height 10
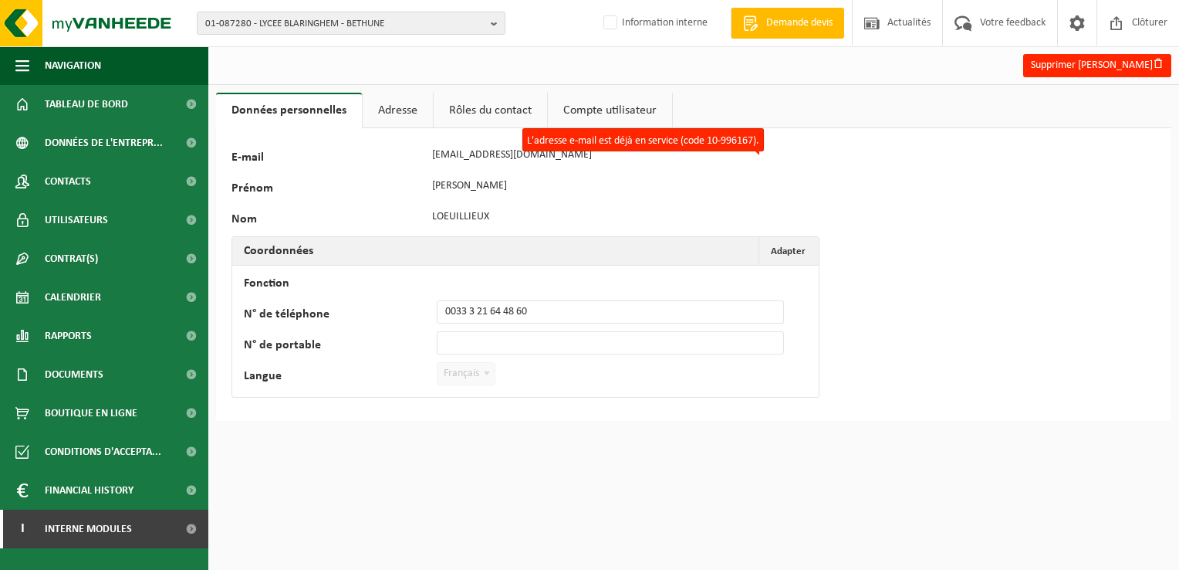
click at [566, 485] on html "01-087280 - LYCEE BLARINGHEM - BETHUNE 01-087280 - LYCEE BLARINGHEM - BETHUNE 1…" at bounding box center [589, 285] width 1179 height 570
click at [392, 109] on link "Adresse" at bounding box center [398, 111] width 70 height 36
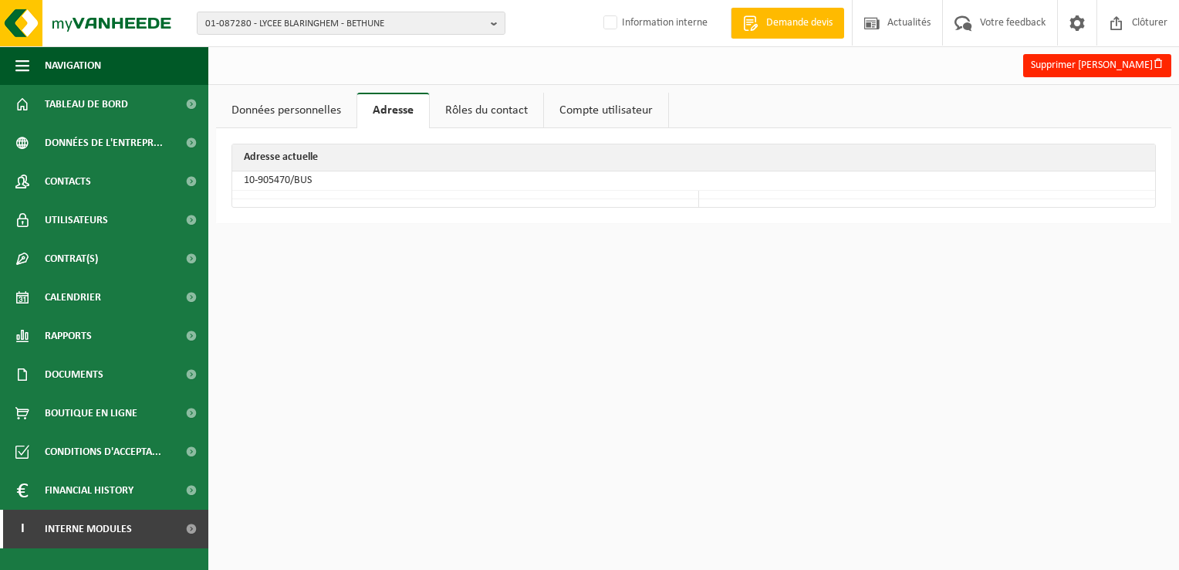
click at [471, 107] on link "Rôles du contact" at bounding box center [486, 111] width 113 height 36
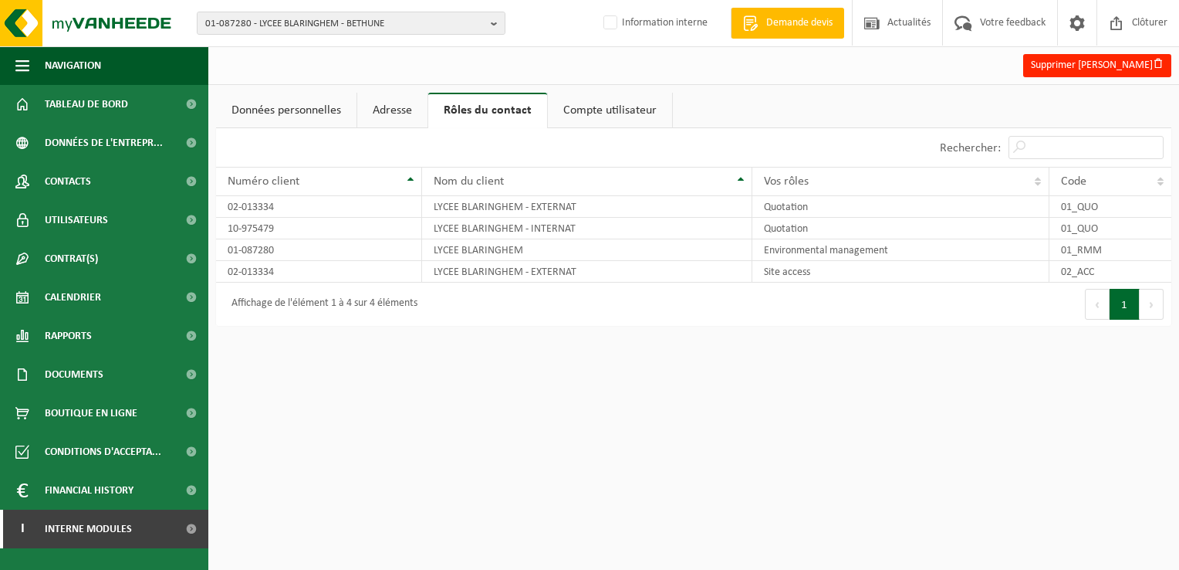
click at [397, 116] on link "Adresse" at bounding box center [392, 111] width 70 height 36
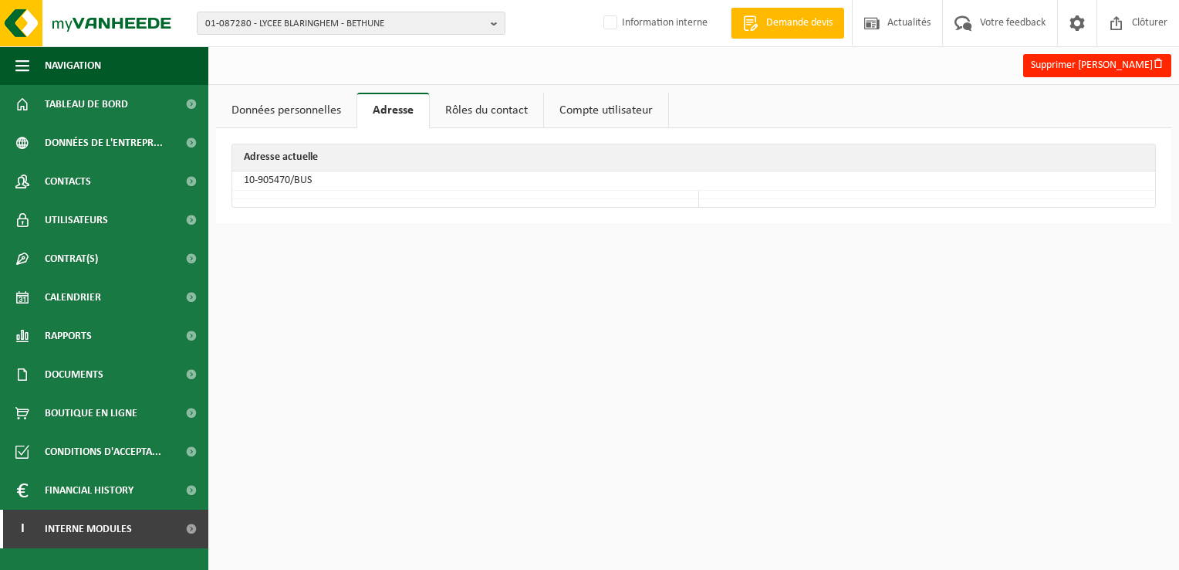
click at [309, 113] on link "Données personnelles" at bounding box center [286, 111] width 140 height 36
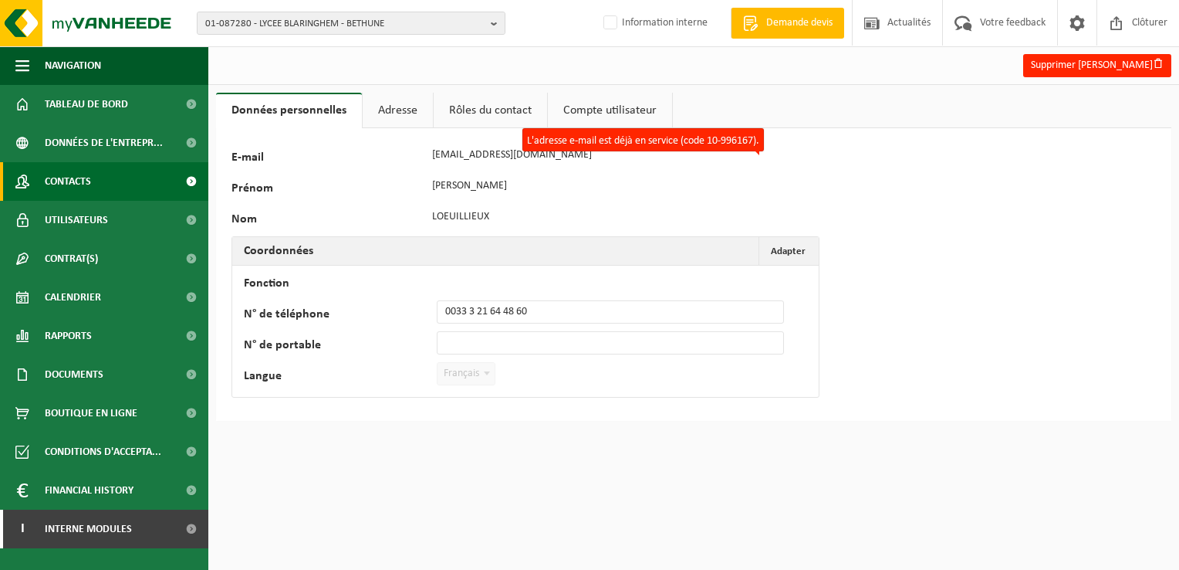
click at [77, 178] on span "Contacts" at bounding box center [68, 181] width 46 height 39
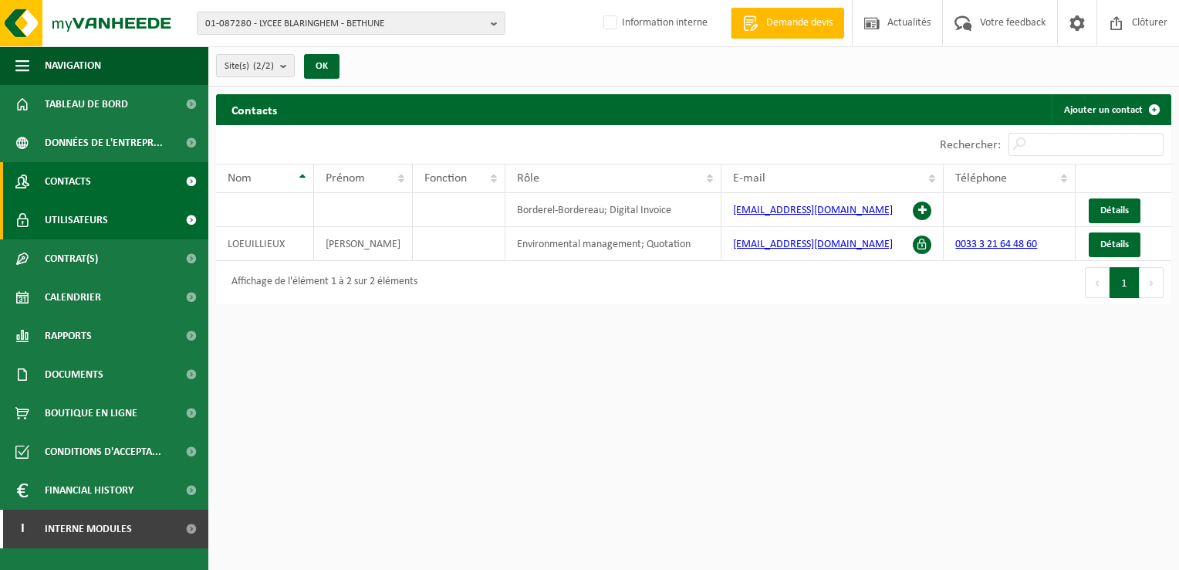
click at [103, 218] on span "Utilisateurs" at bounding box center [76, 220] width 63 height 39
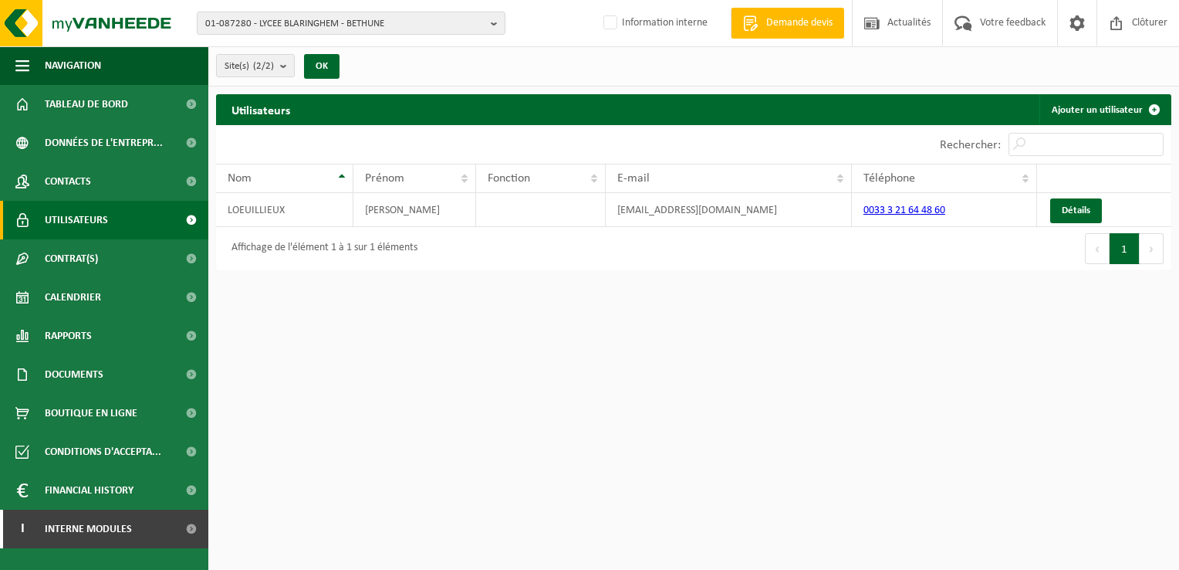
drag, startPoint x: 911, startPoint y: 210, endPoint x: 823, endPoint y: 349, distance: 164.4
click at [823, 343] on html "01-087280 - LYCEE BLARINGHEM - BETHUNE 01-087280 - LYCEE BLARINGHEM - BETHUNE 1…" at bounding box center [589, 285] width 1179 height 570
click at [70, 99] on span "Tableau de bord" at bounding box center [86, 104] width 83 height 39
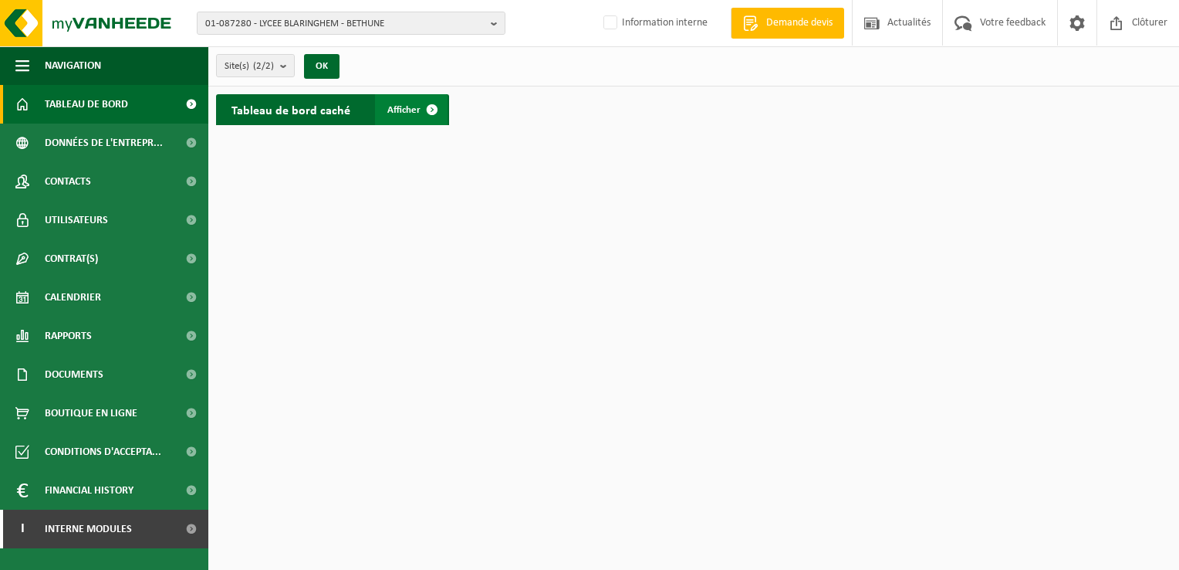
click at [394, 108] on span "Afficher" at bounding box center [403, 110] width 33 height 10
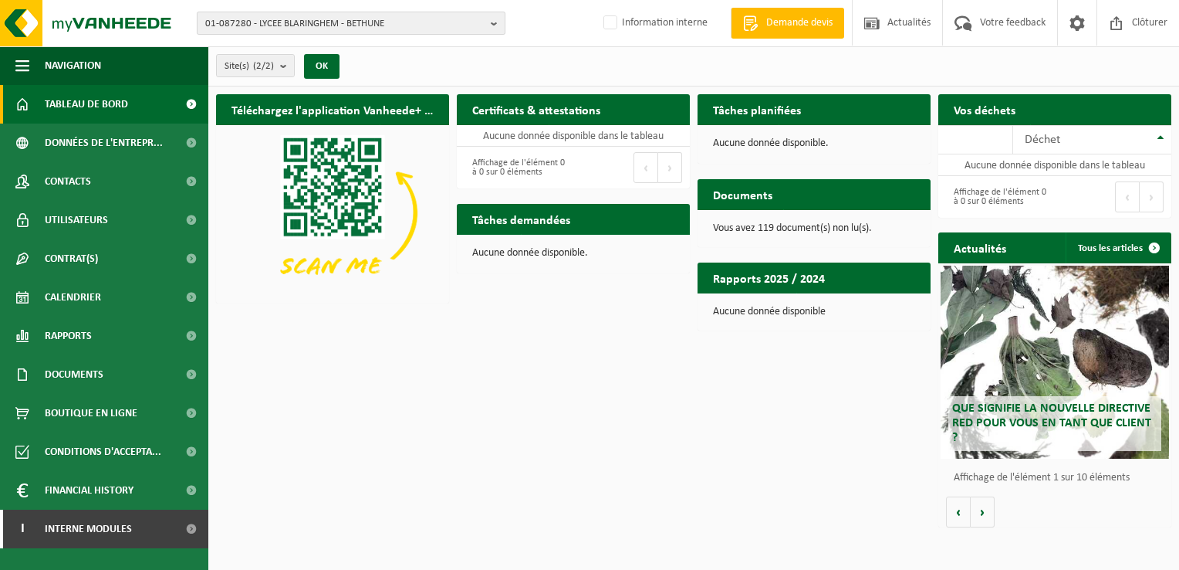
click at [497, 25] on b "button" at bounding box center [498, 23] width 14 height 22
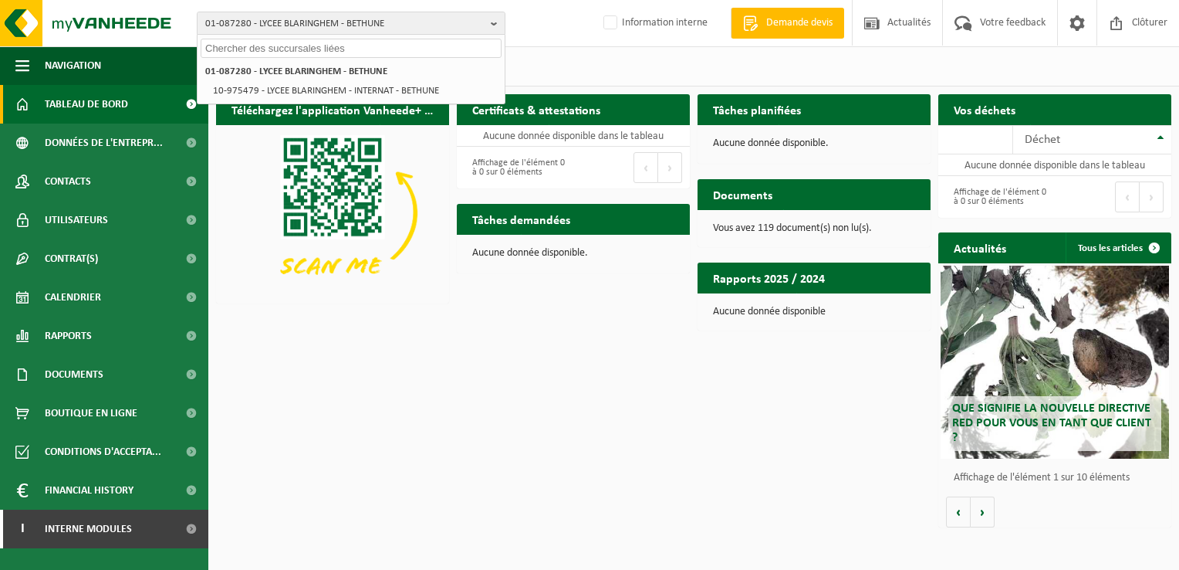
click at [240, 49] on input "text" at bounding box center [351, 48] width 301 height 19
paste input "10-737915"
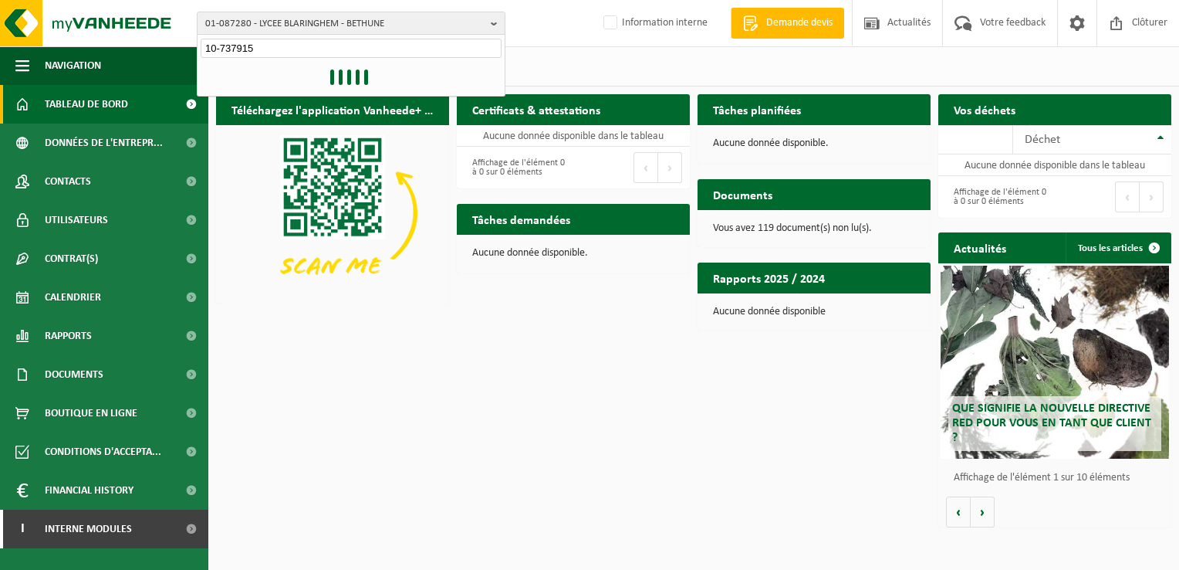
type input "10-737915"
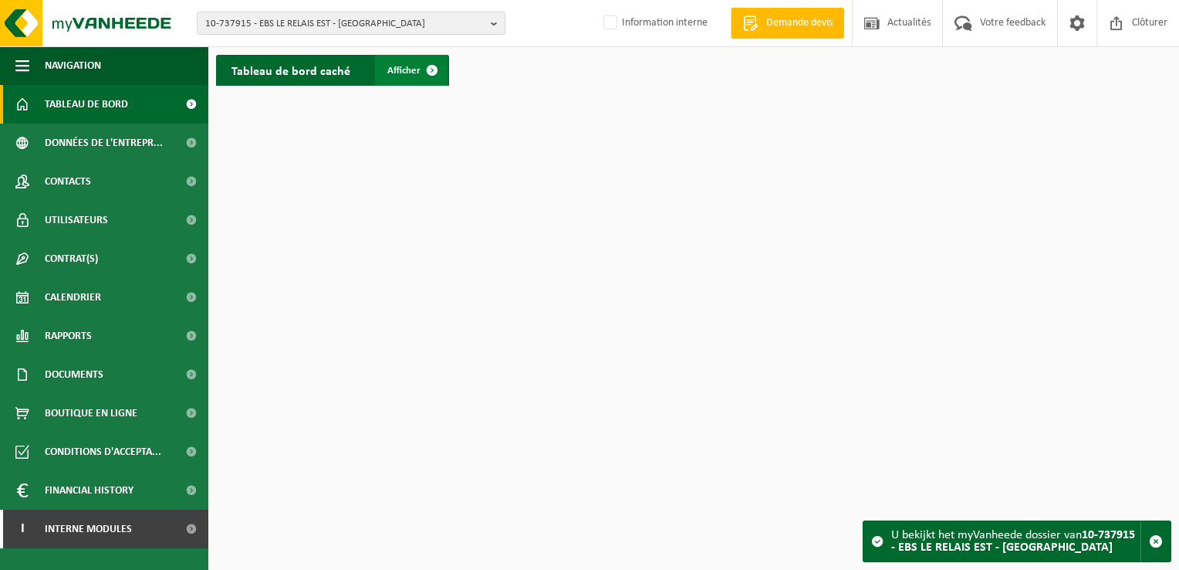
click at [424, 66] on span at bounding box center [432, 70] width 31 height 31
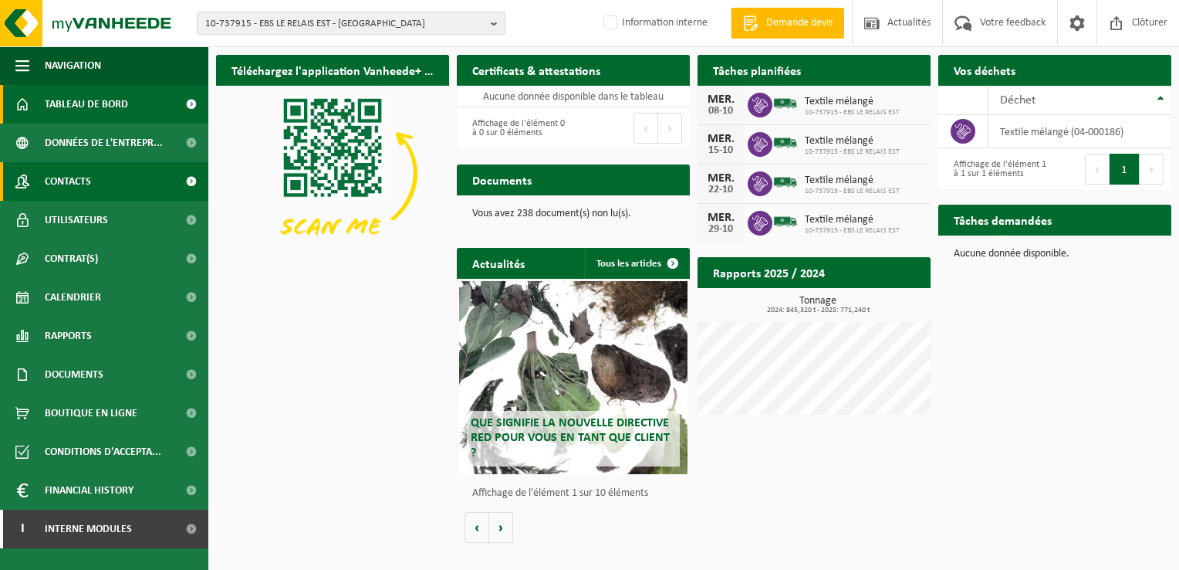
click at [83, 184] on span "Contacts" at bounding box center [68, 181] width 46 height 39
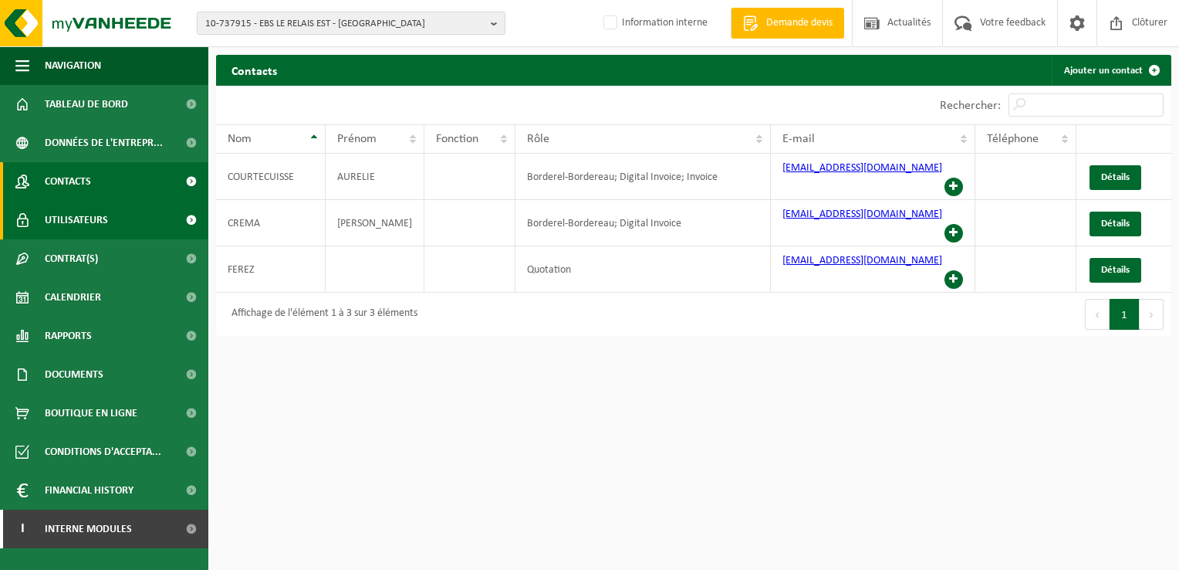
click at [78, 215] on span "Utilisateurs" at bounding box center [76, 220] width 63 height 39
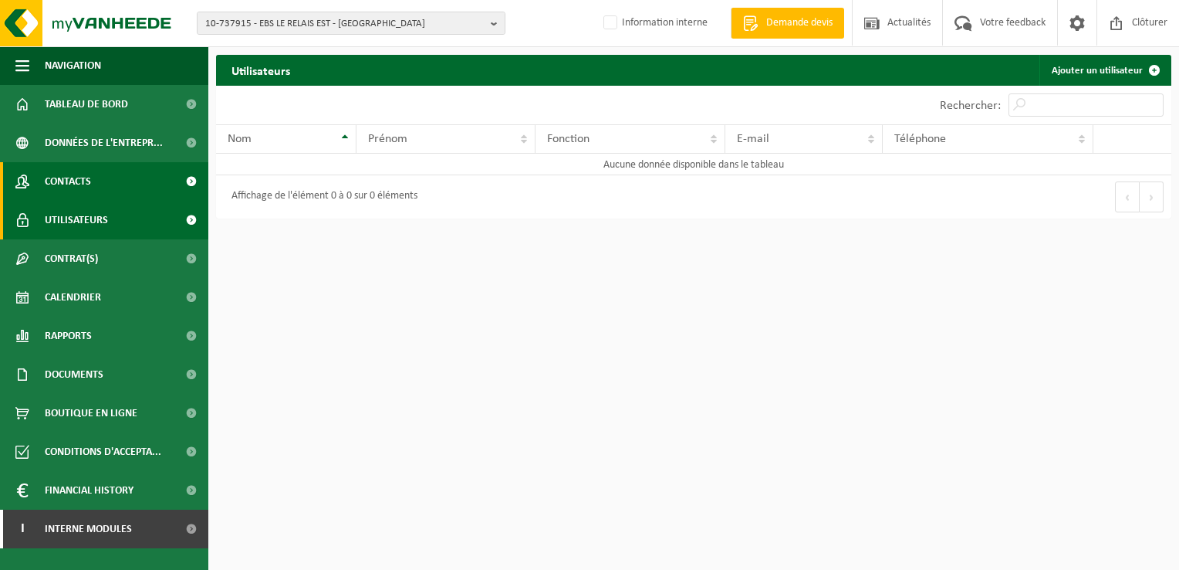
click at [85, 179] on span "Contacts" at bounding box center [68, 181] width 46 height 39
